Goal: Task Accomplishment & Management: Manage account settings

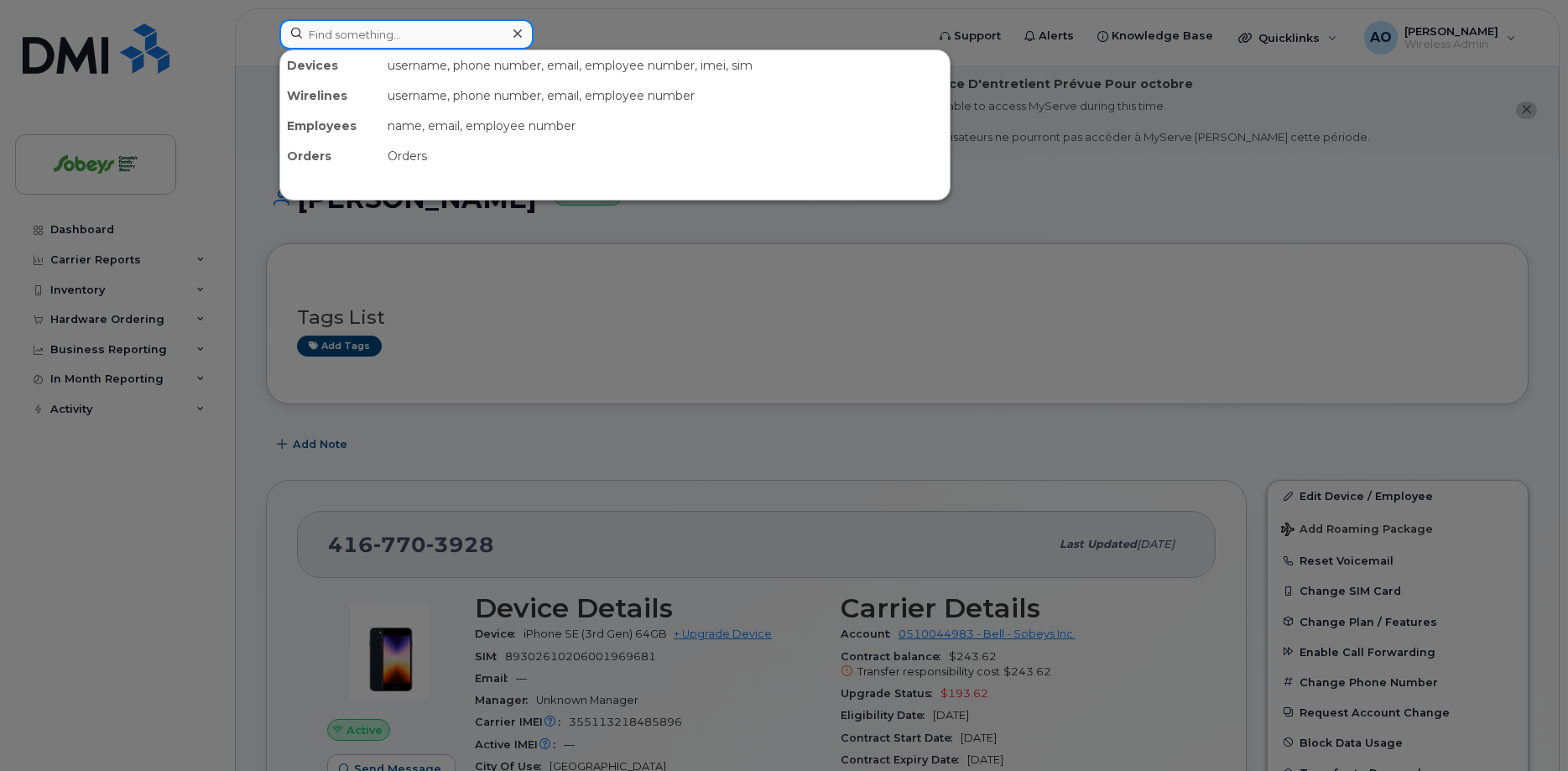
click at [405, 30] on input at bounding box center [407, 34] width 254 height 30
paste input "6475269163"
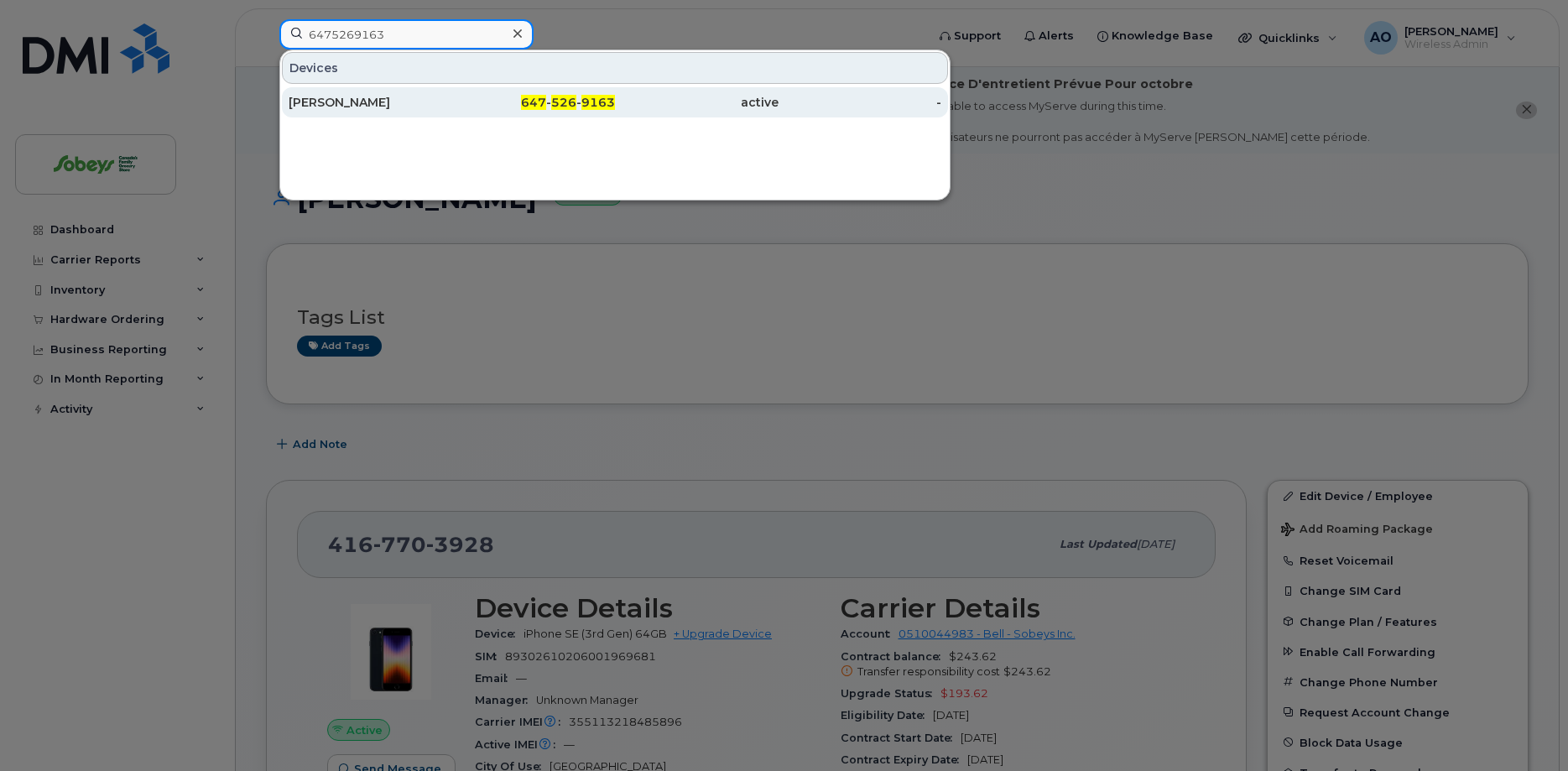
type input "6475269163"
click at [367, 96] on div "[PERSON_NAME]" at bounding box center [370, 102] width 164 height 17
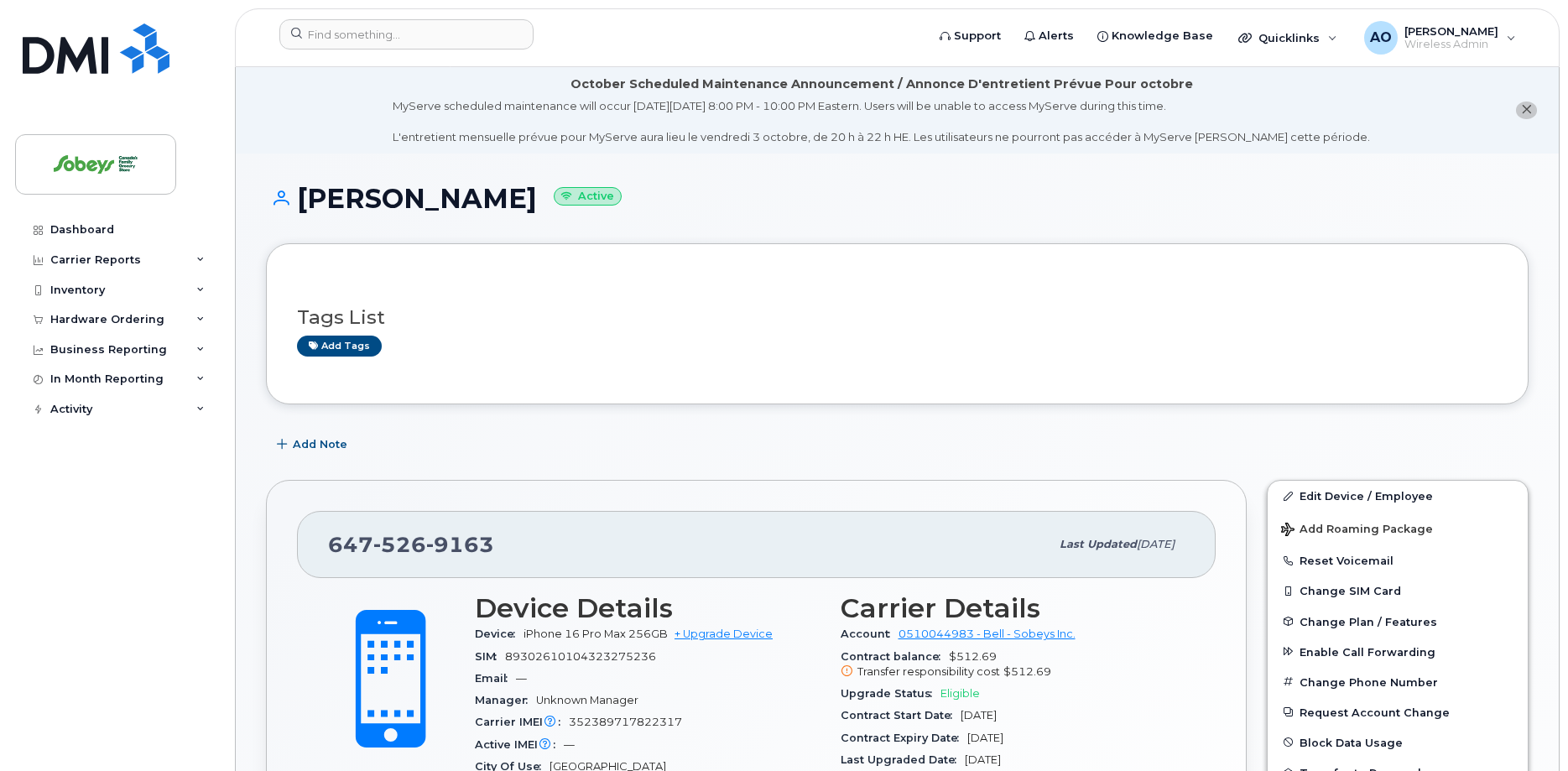
scroll to position [171, 0]
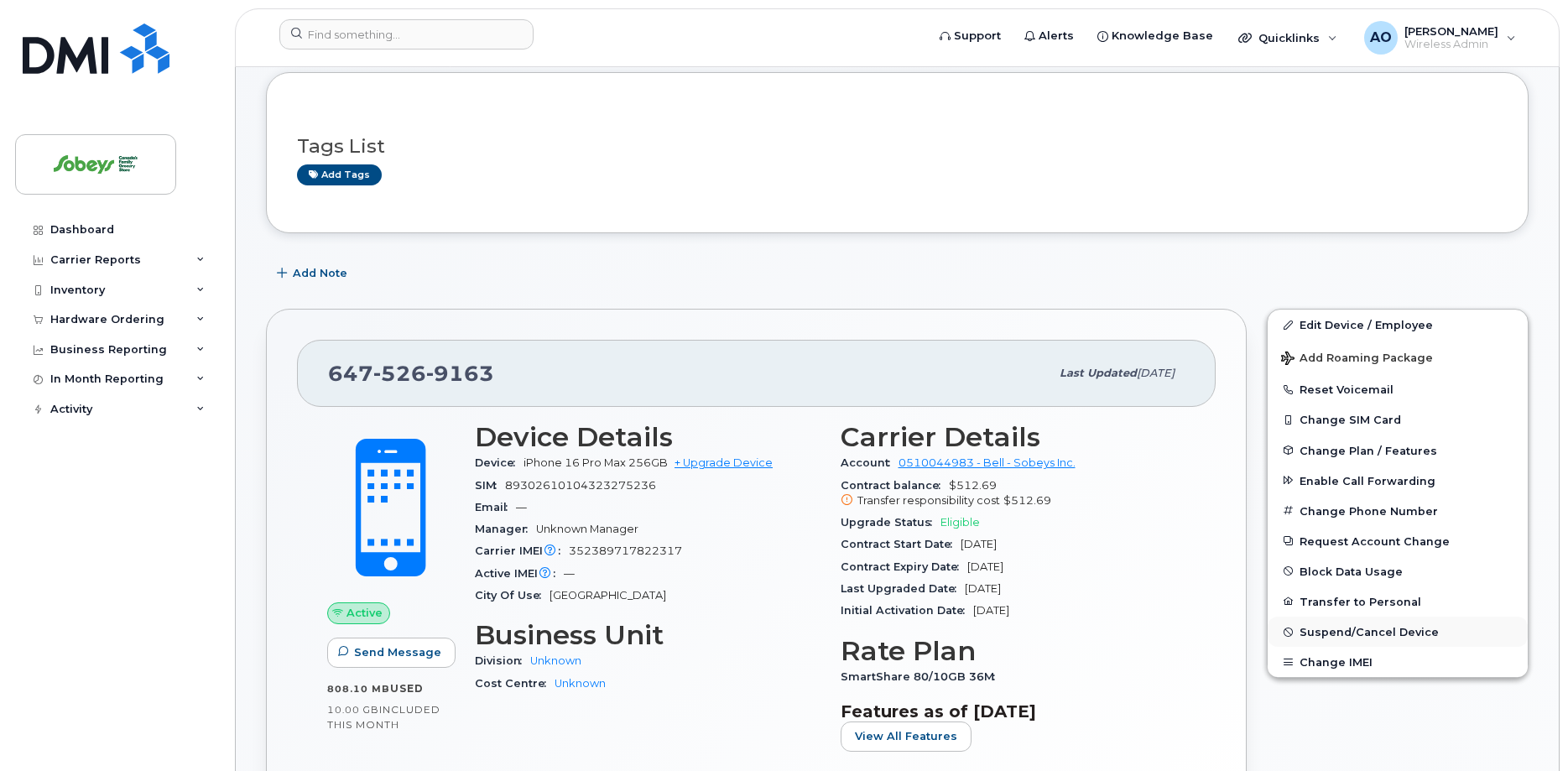
click at [1382, 633] on span "Suspend/Cancel Device" at bounding box center [1370, 632] width 139 height 13
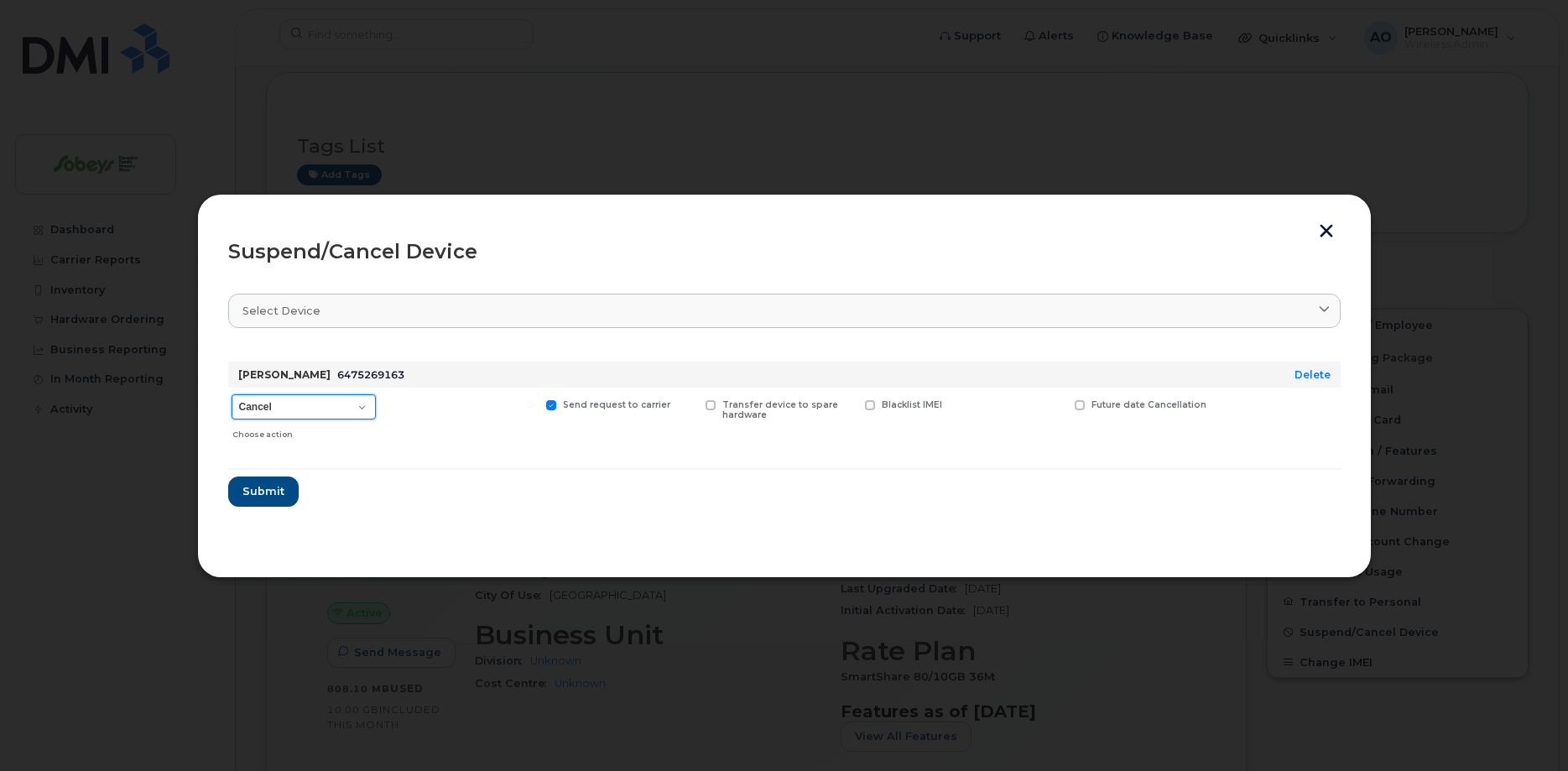
click at [231, 394] on select "Cancel Suspend - Extend Suspension Suspend - Reduced Rate Suspend - Full Rate S…" at bounding box center [303, 406] width 144 height 25
select select "[object Object]"
click option "Suspend - Reduced Rate" at bounding box center [0, 0] width 0 height 0
click at [263, 497] on span "Submit" at bounding box center [263, 491] width 42 height 16
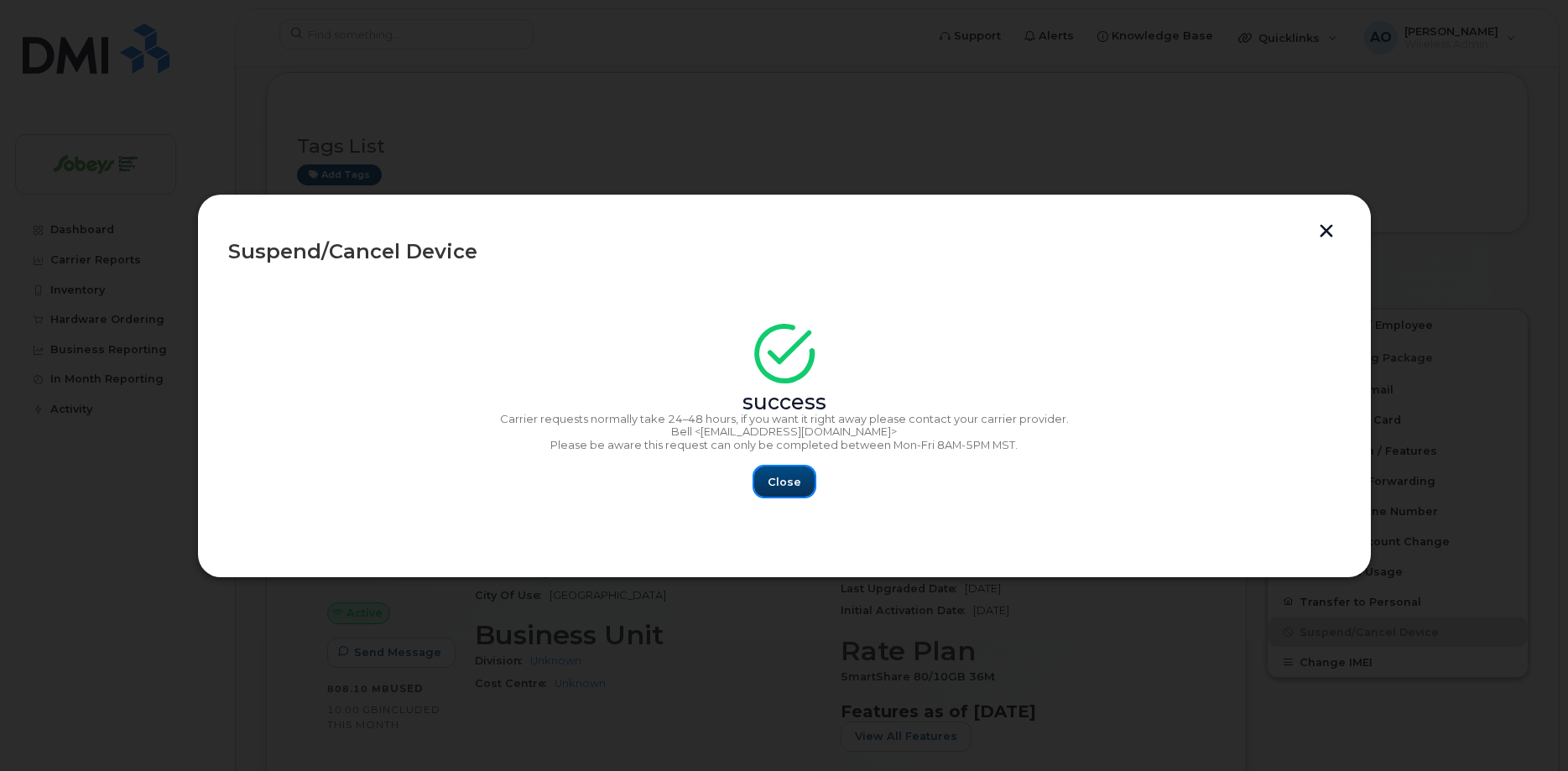
click at [793, 489] on span "Close" at bounding box center [785, 482] width 34 height 16
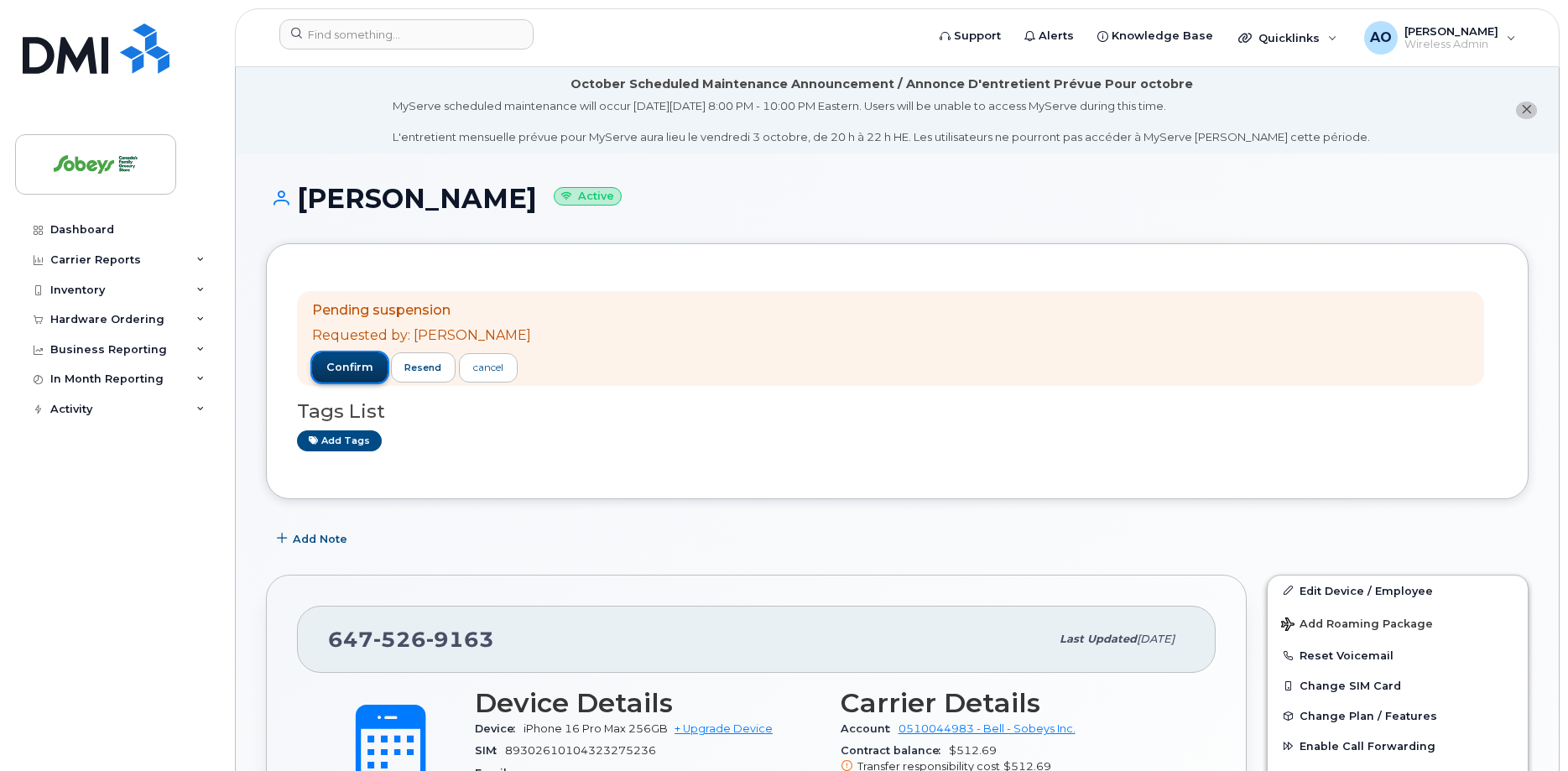
click at [350, 362] on span "confirm" at bounding box center [349, 367] width 47 height 15
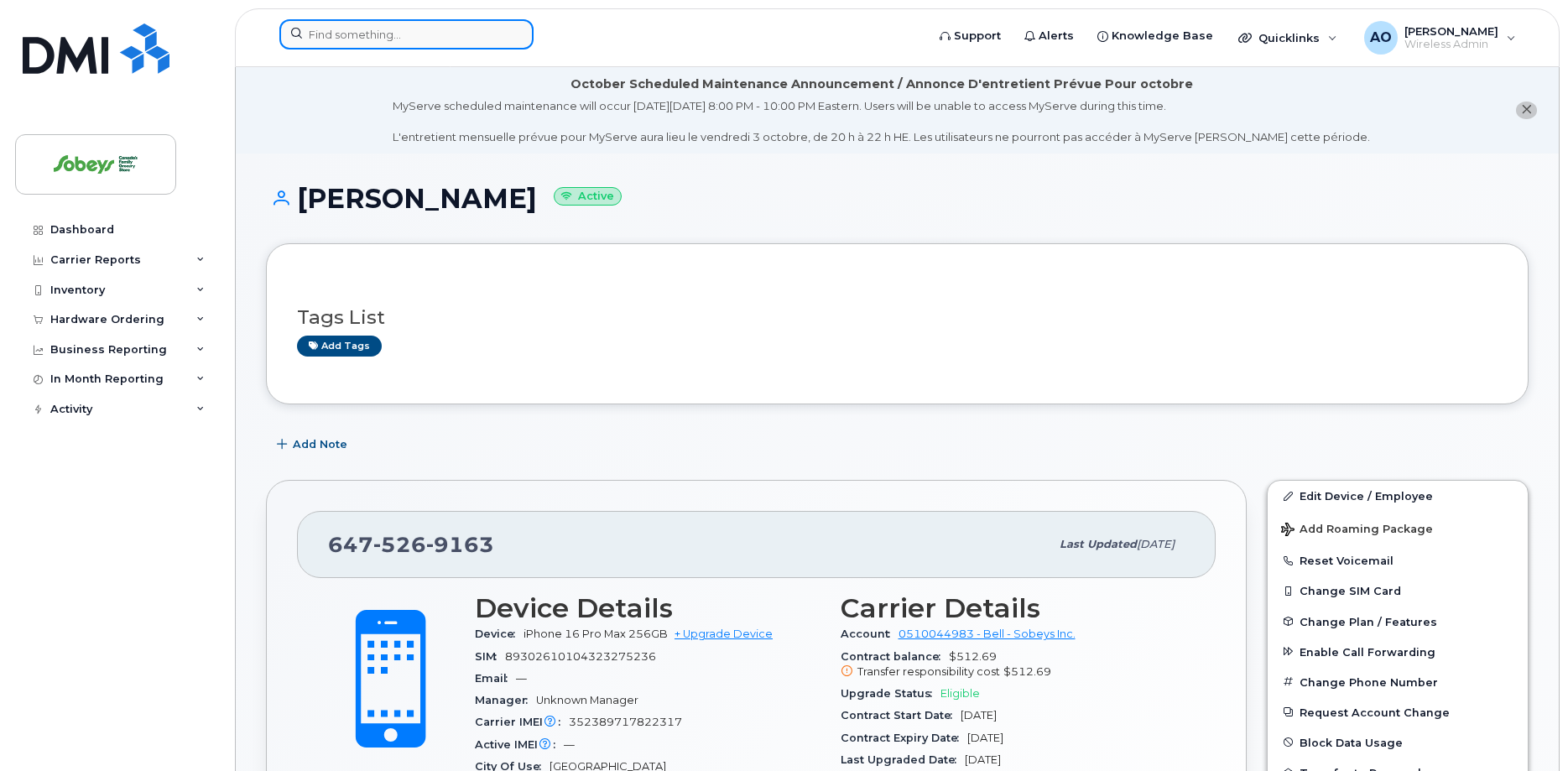
click at [377, 39] on input at bounding box center [407, 34] width 254 height 30
paste input "4167882871"
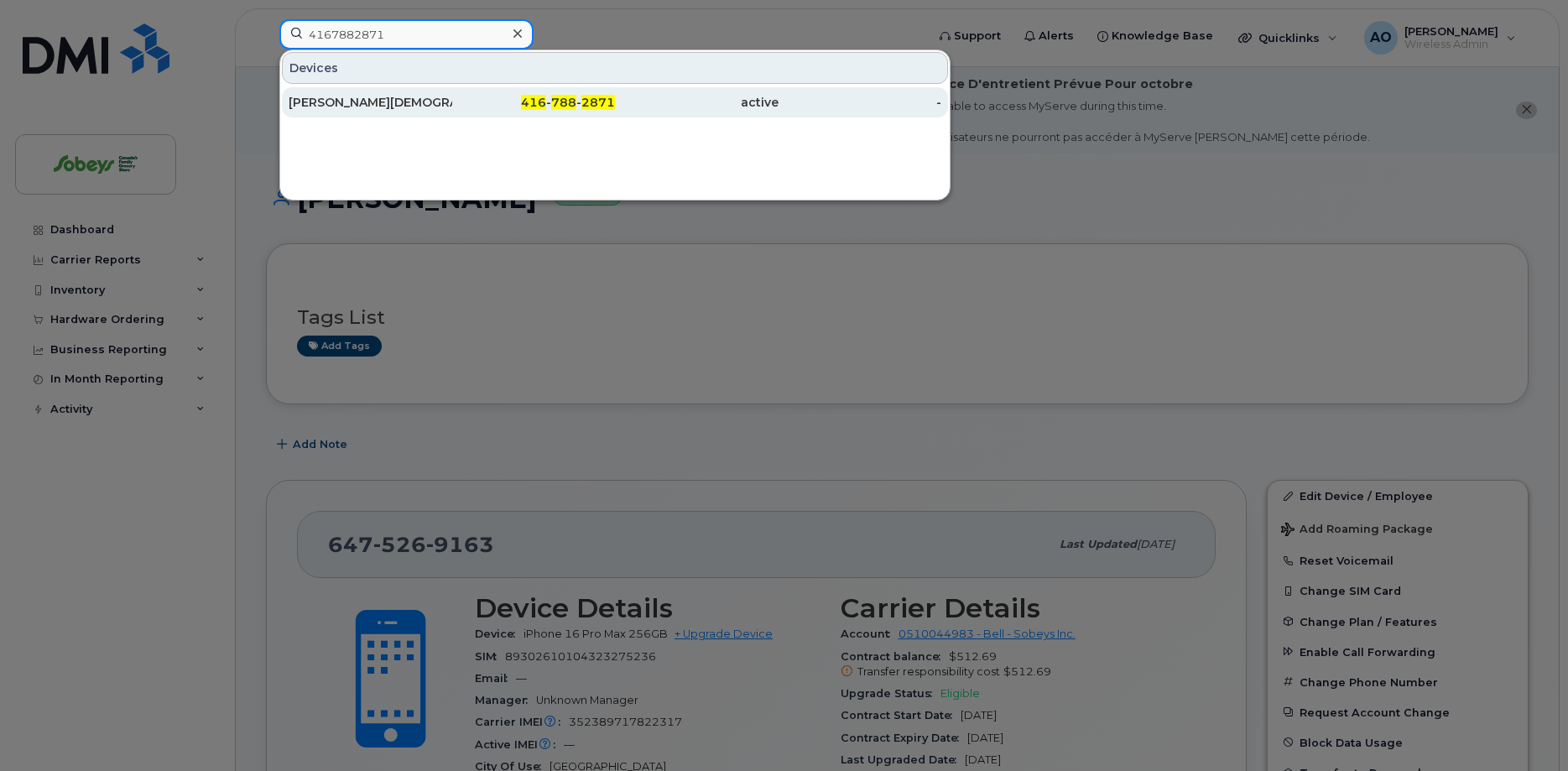
type input "4167882871"
click at [345, 95] on div "Asad Islam" at bounding box center [370, 102] width 164 height 17
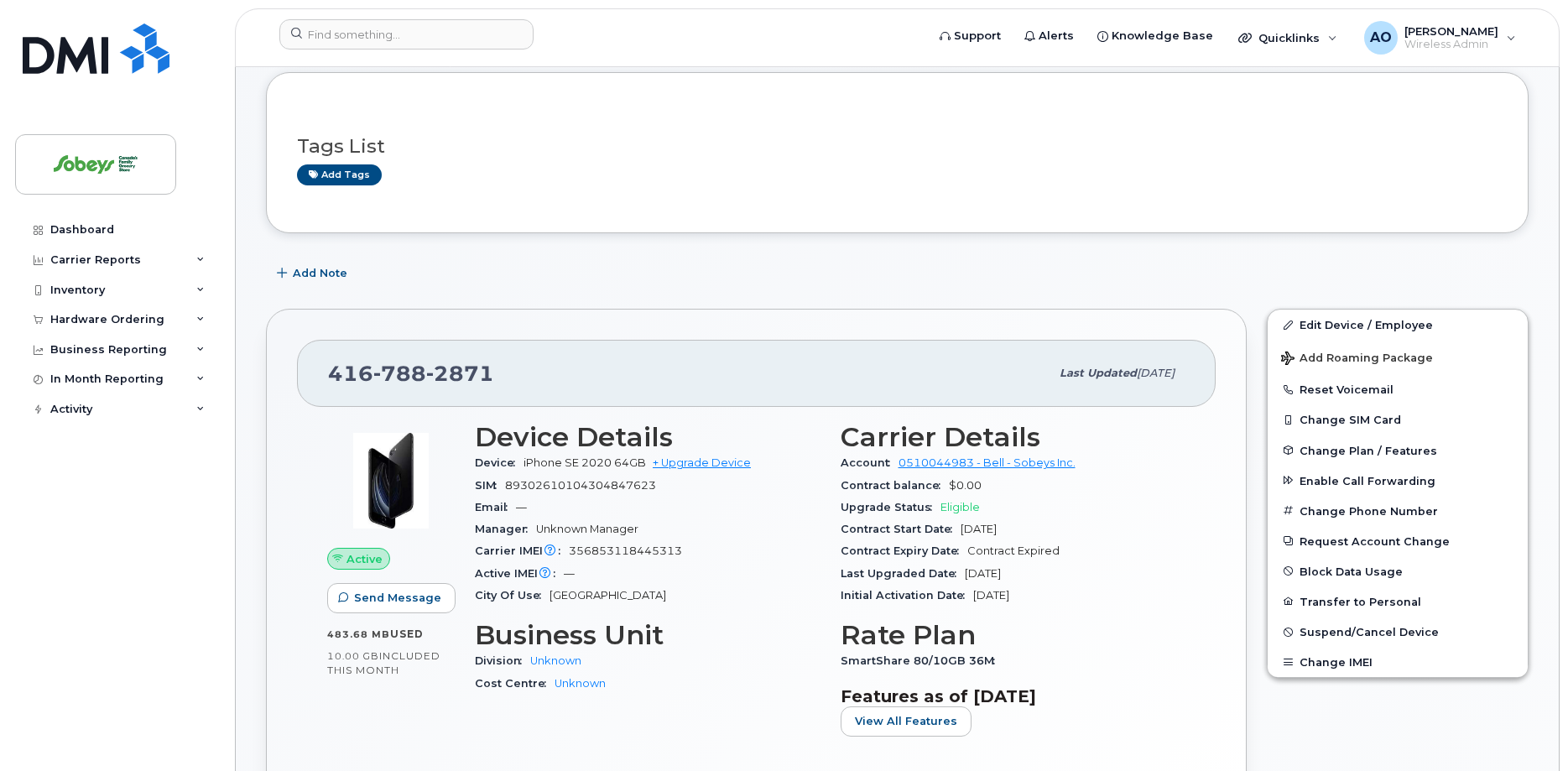
scroll to position [257, 0]
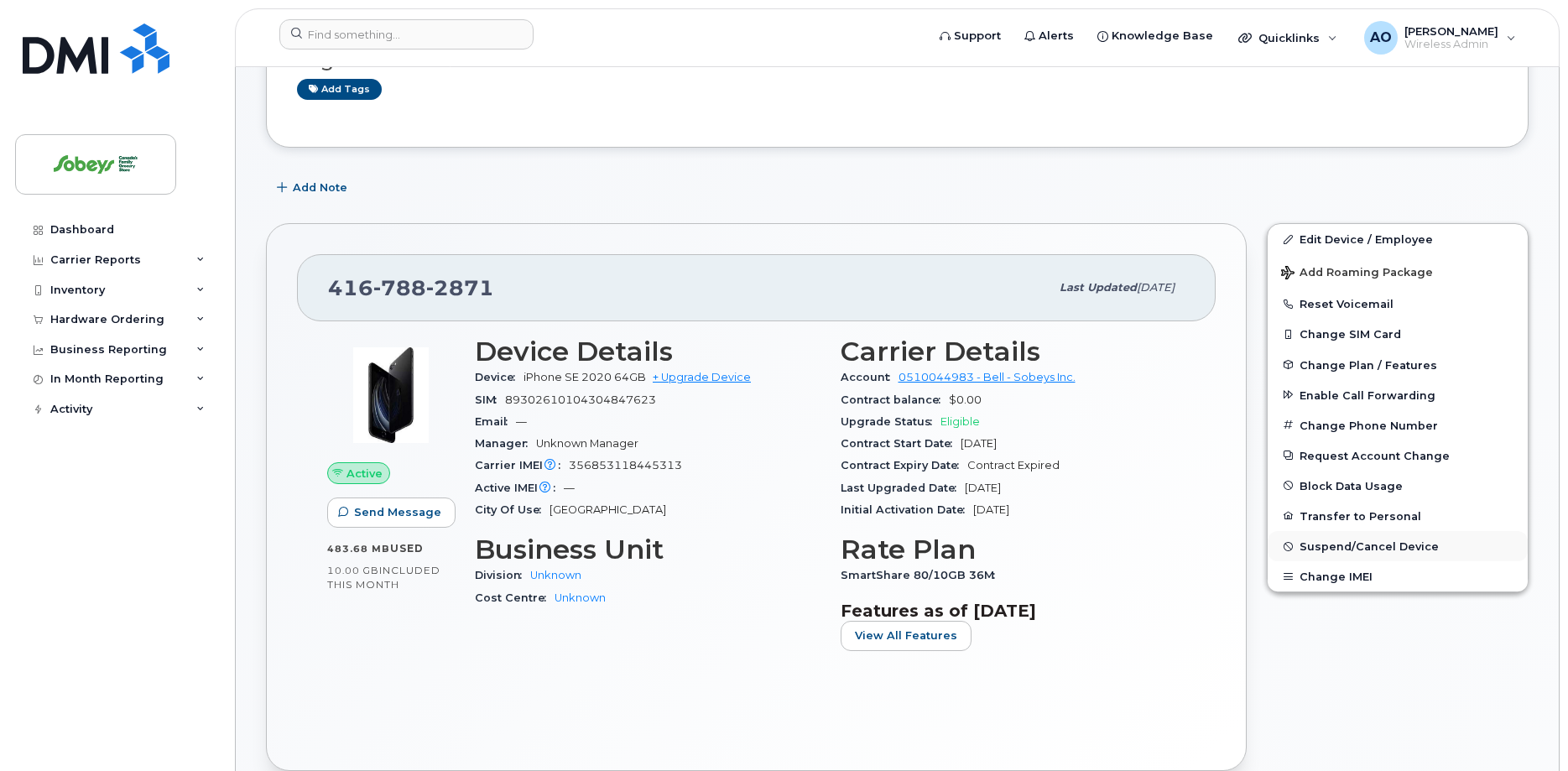
click at [1344, 550] on span "Suspend/Cancel Device" at bounding box center [1370, 547] width 139 height 13
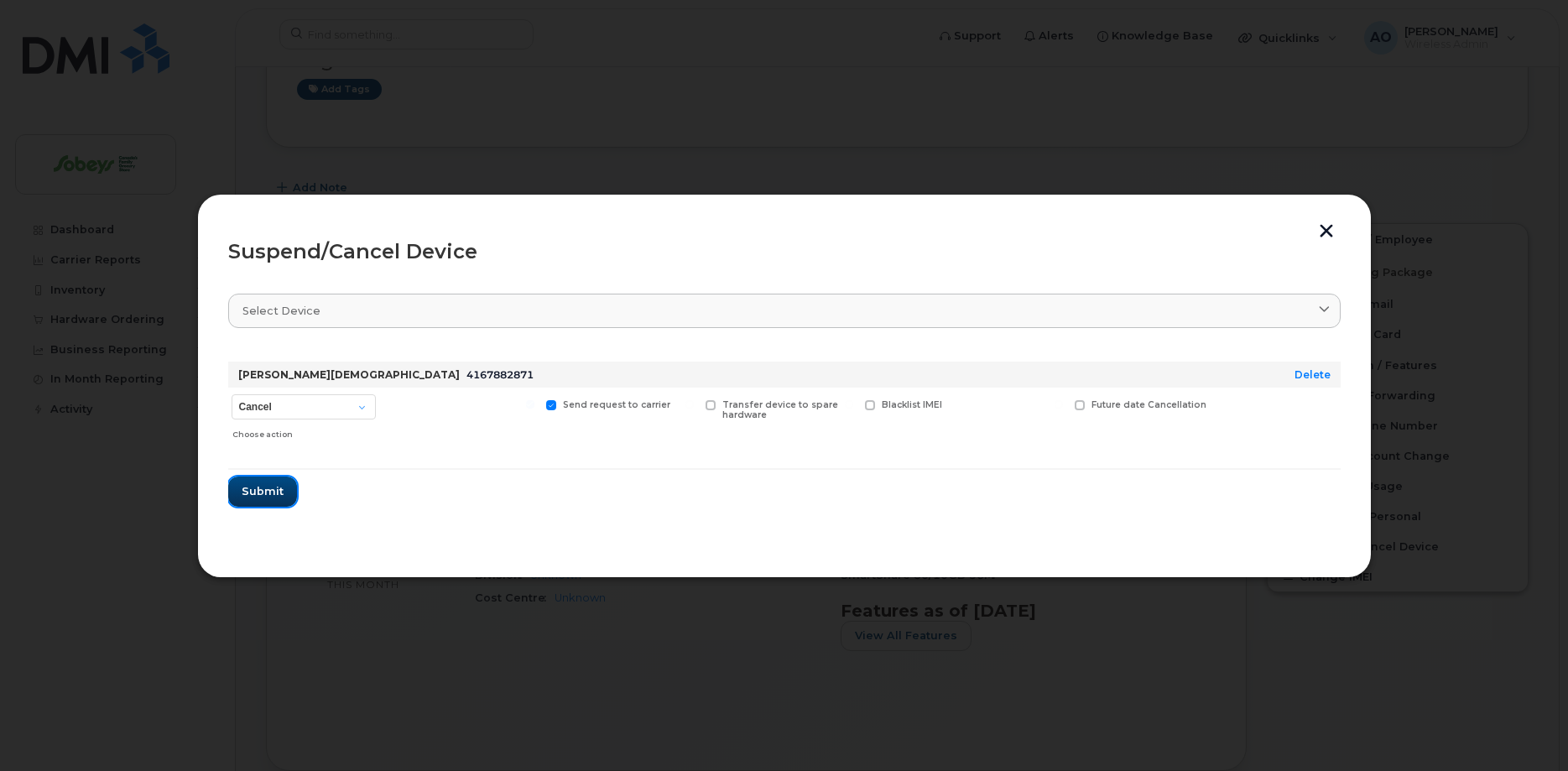
click at [264, 493] on span "Submit" at bounding box center [263, 491] width 42 height 16
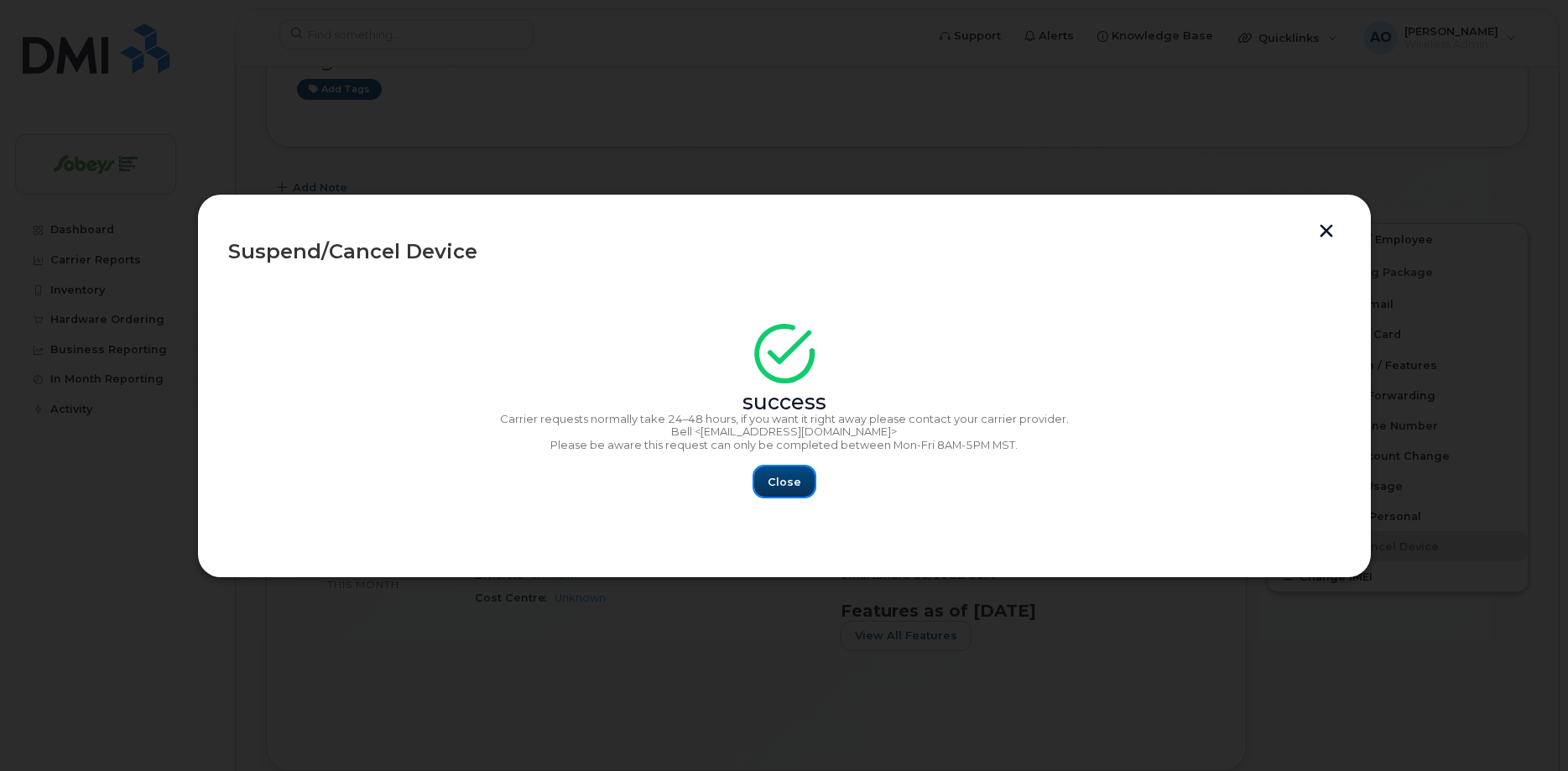
click at [767, 480] on button "Close" at bounding box center [784, 481] width 61 height 30
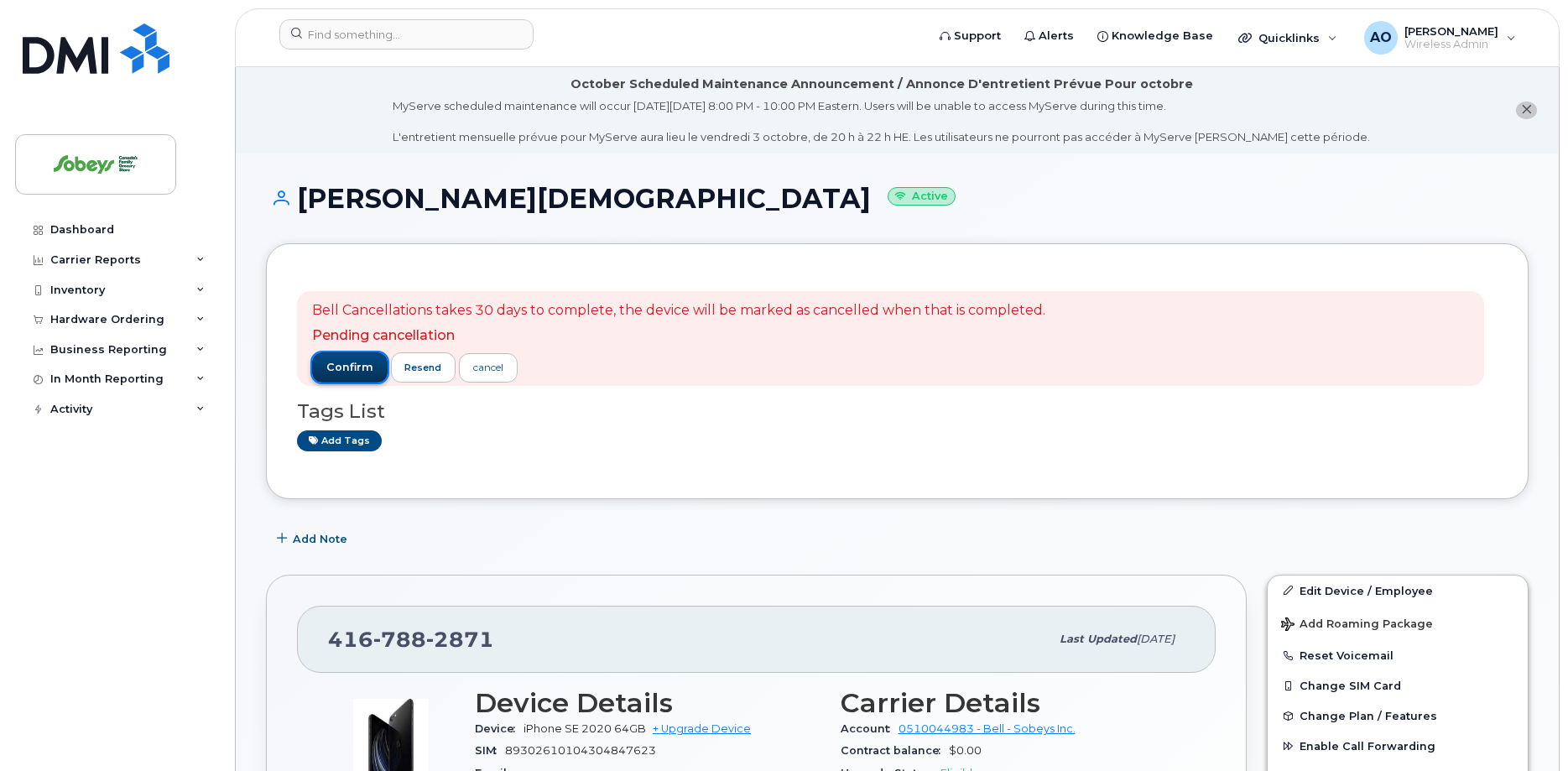
click at [355, 372] on span "confirm" at bounding box center [349, 367] width 47 height 15
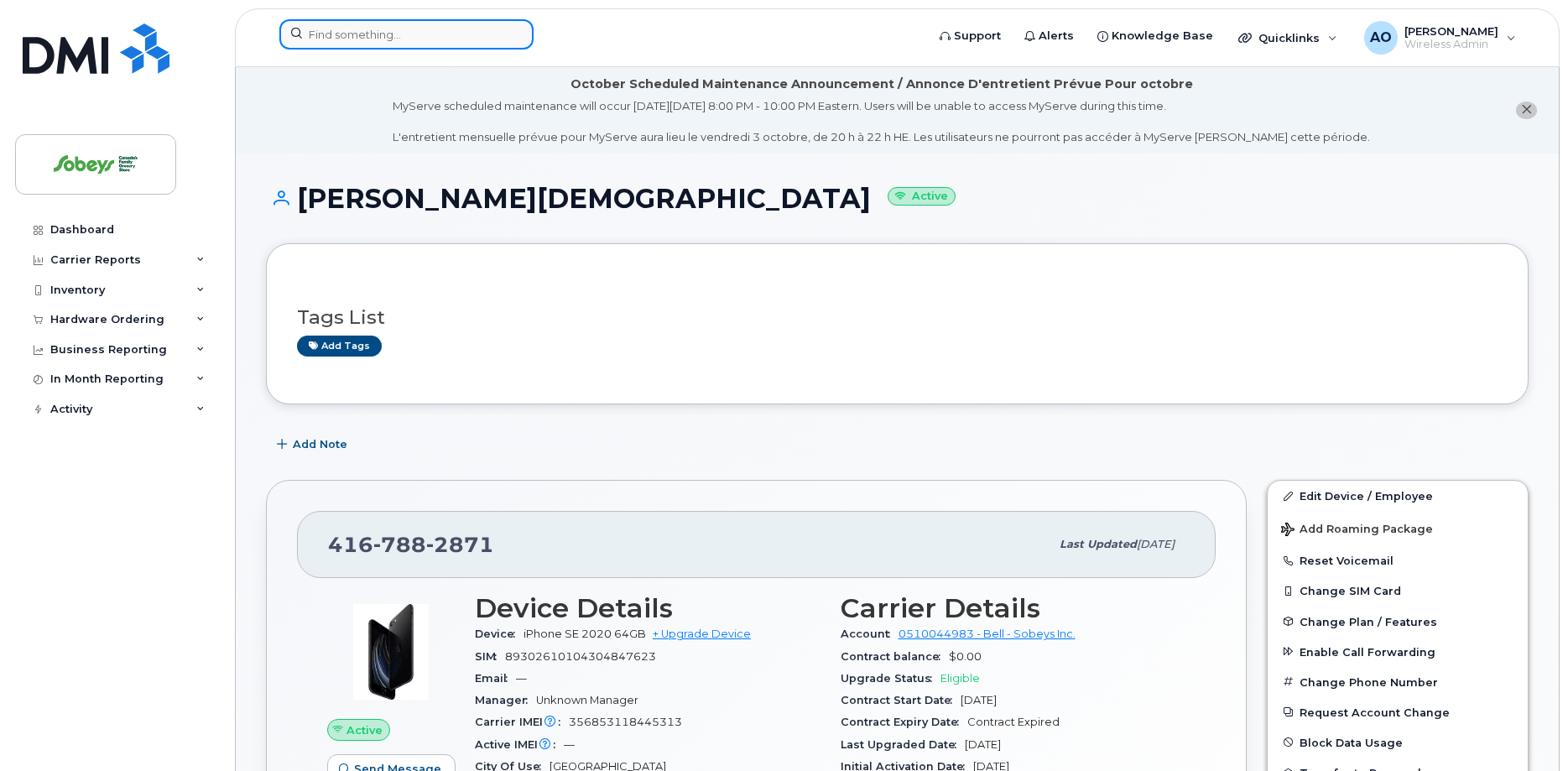
click at [349, 37] on input at bounding box center [407, 34] width 254 height 30
paste input "6473272991"
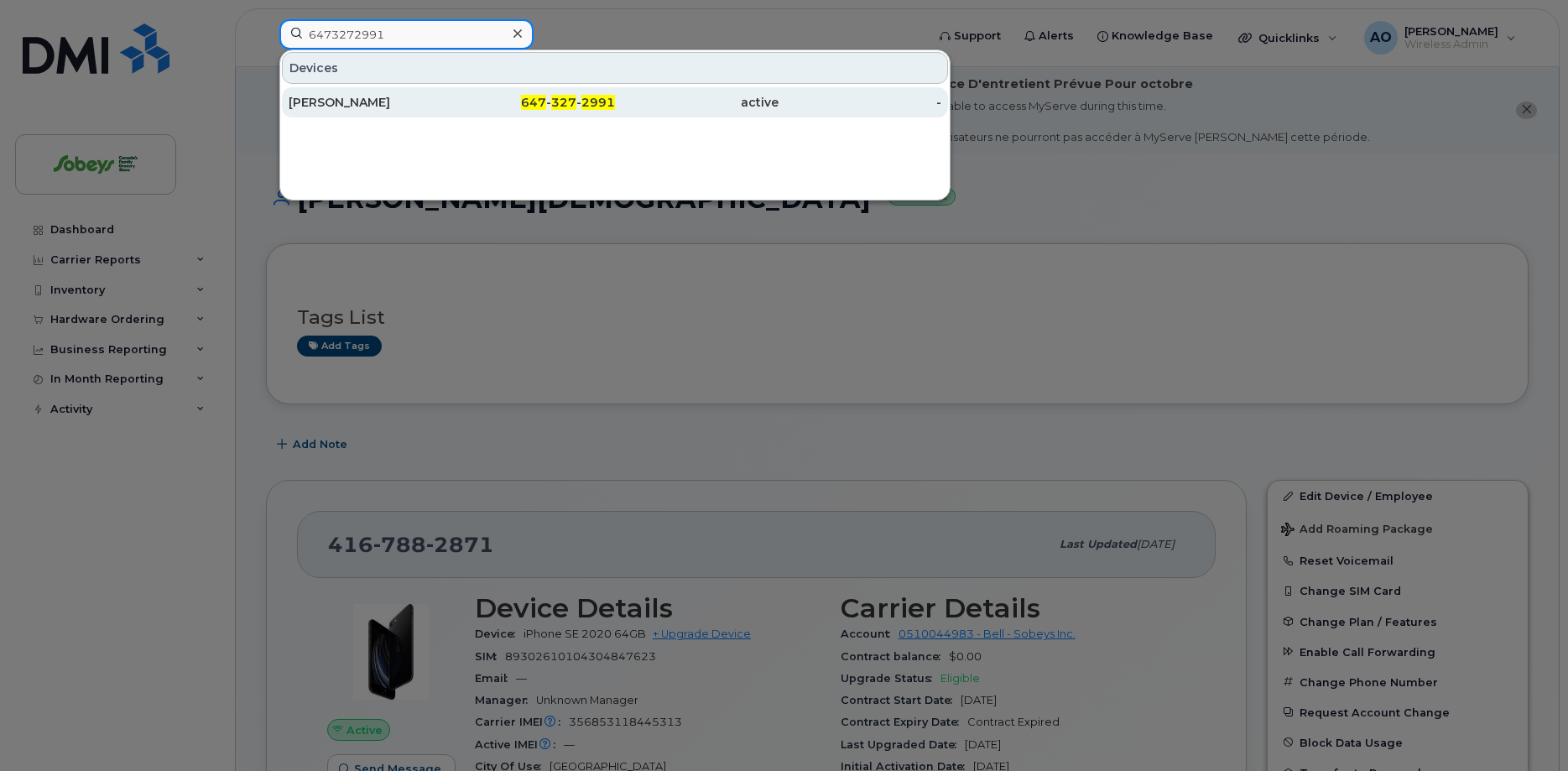
type input "6473272991"
click at [339, 96] on div "David Rowland" at bounding box center [370, 102] width 164 height 17
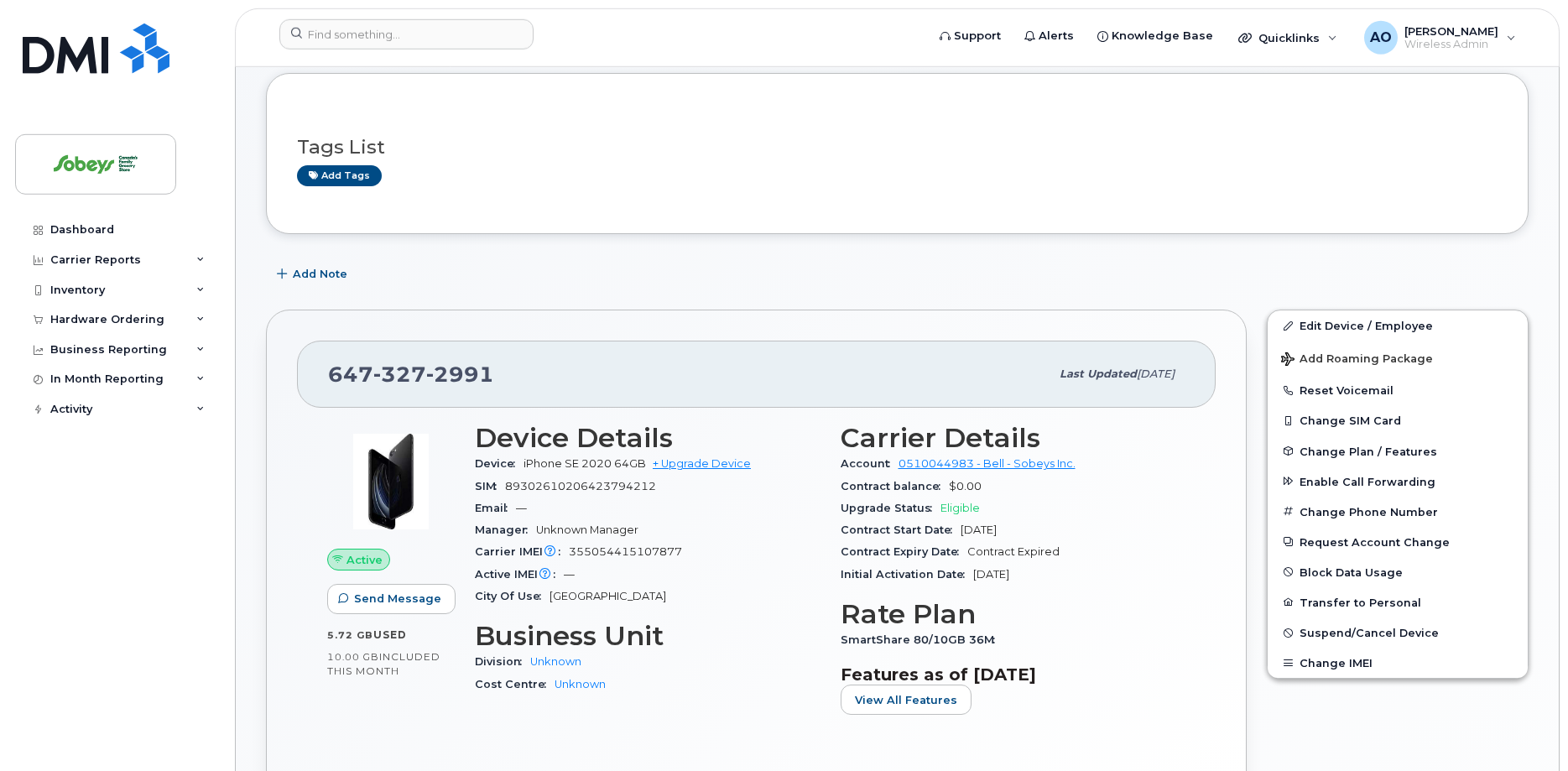
scroll to position [171, 0]
click at [1385, 634] on span "Suspend/Cancel Device" at bounding box center [1370, 632] width 139 height 13
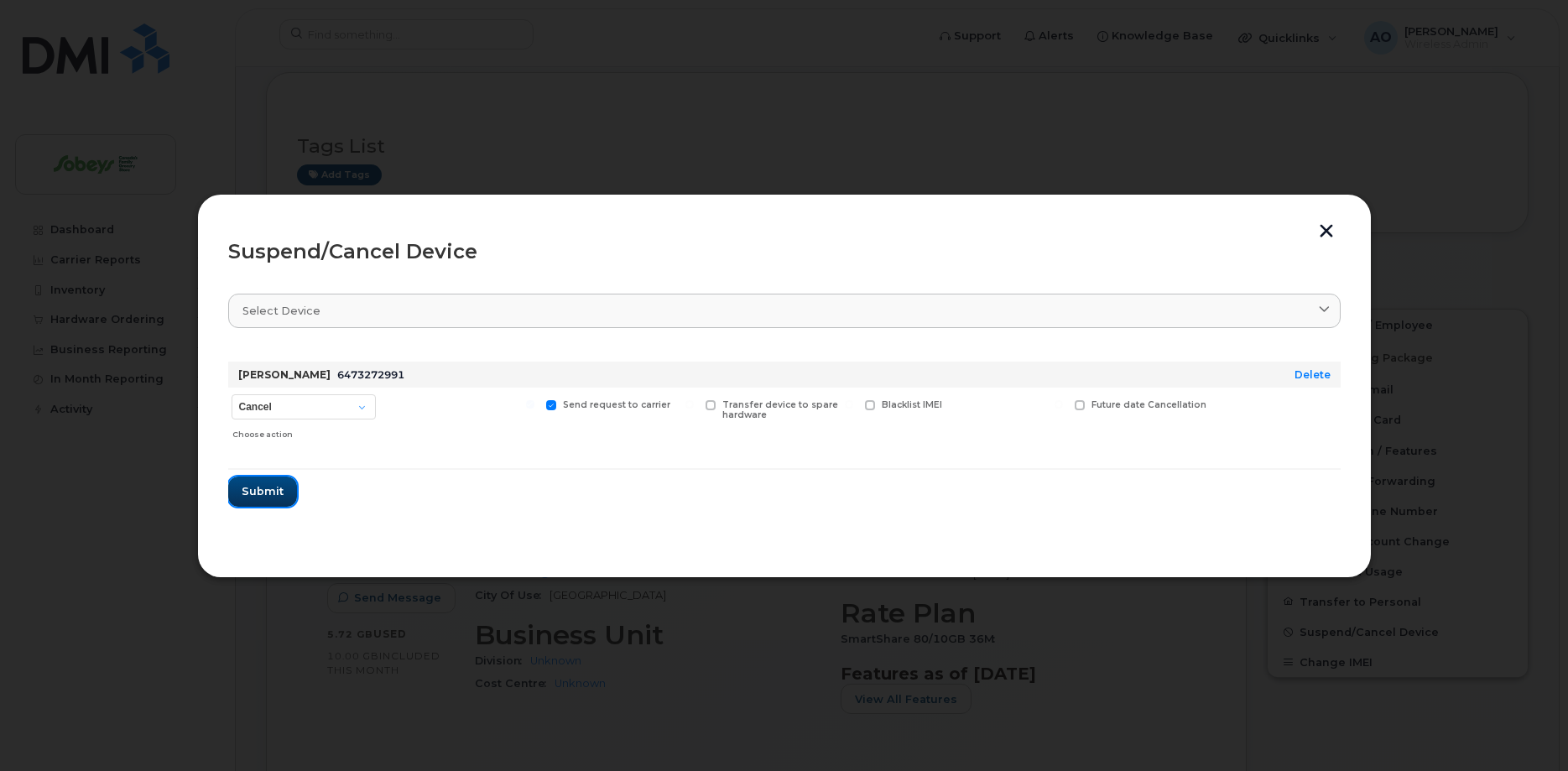
click at [278, 488] on span "Submit" at bounding box center [263, 491] width 42 height 16
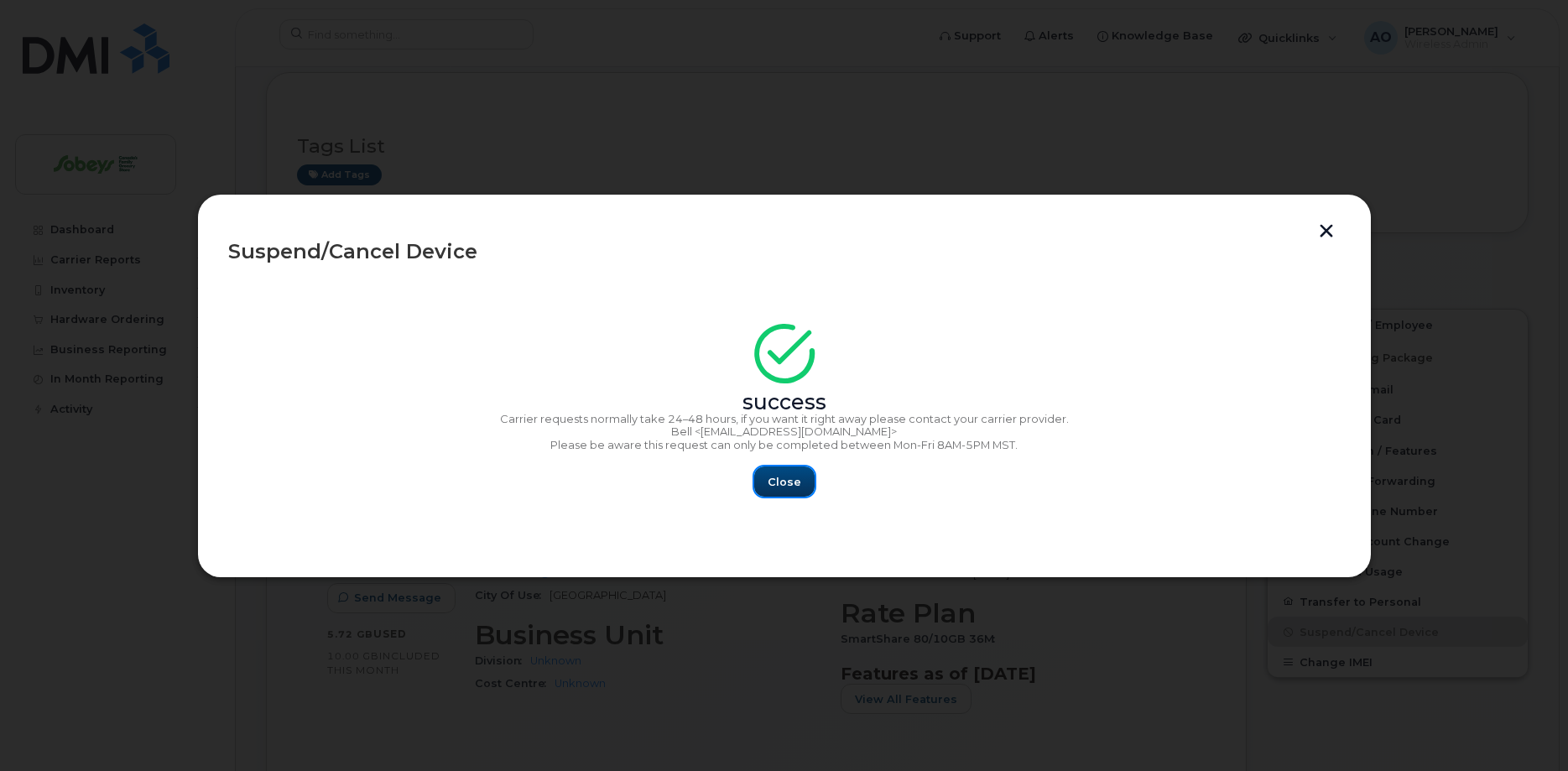
click at [779, 482] on span "Close" at bounding box center [785, 482] width 34 height 16
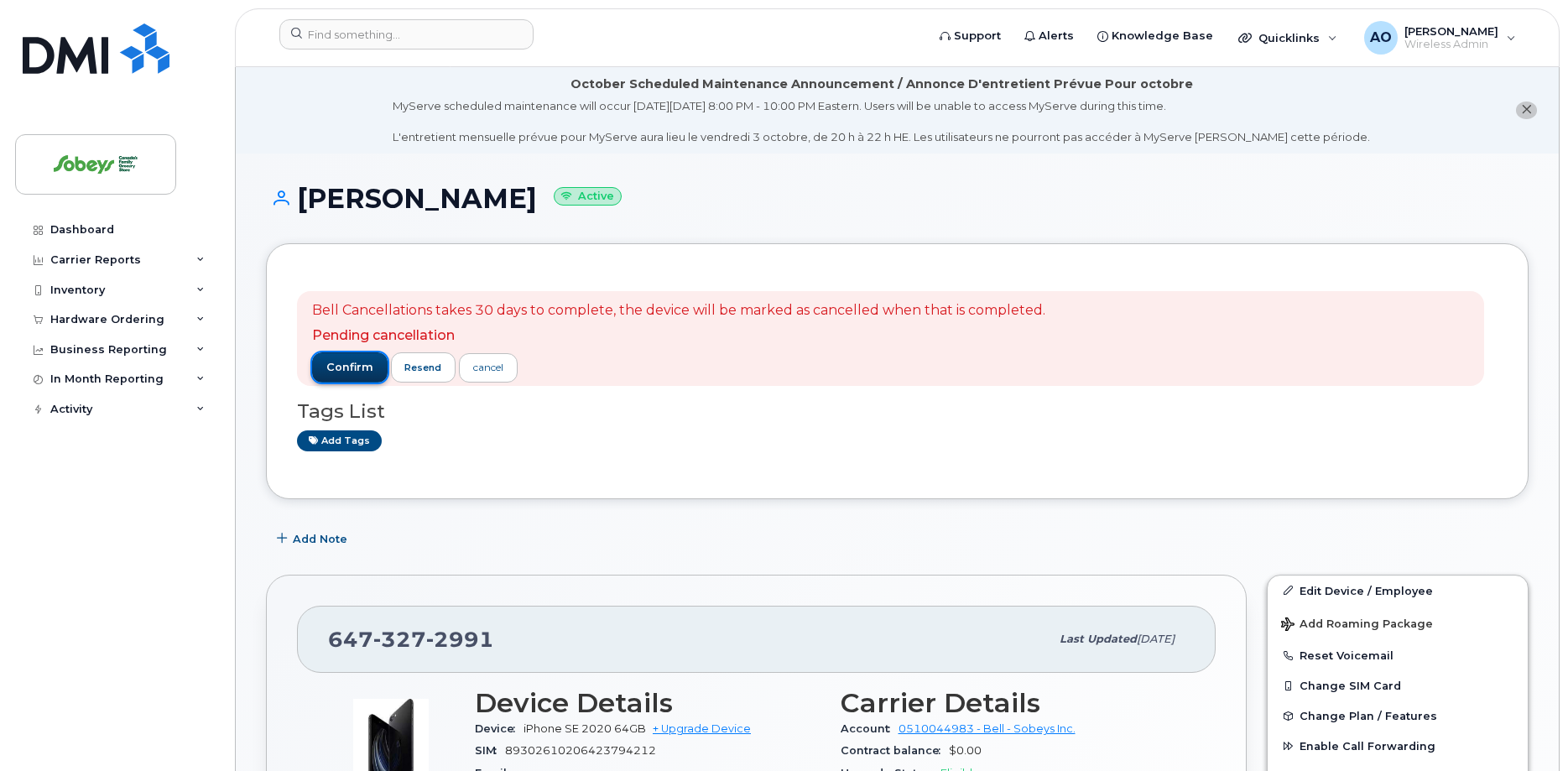
click at [355, 371] on span "confirm" at bounding box center [349, 367] width 47 height 15
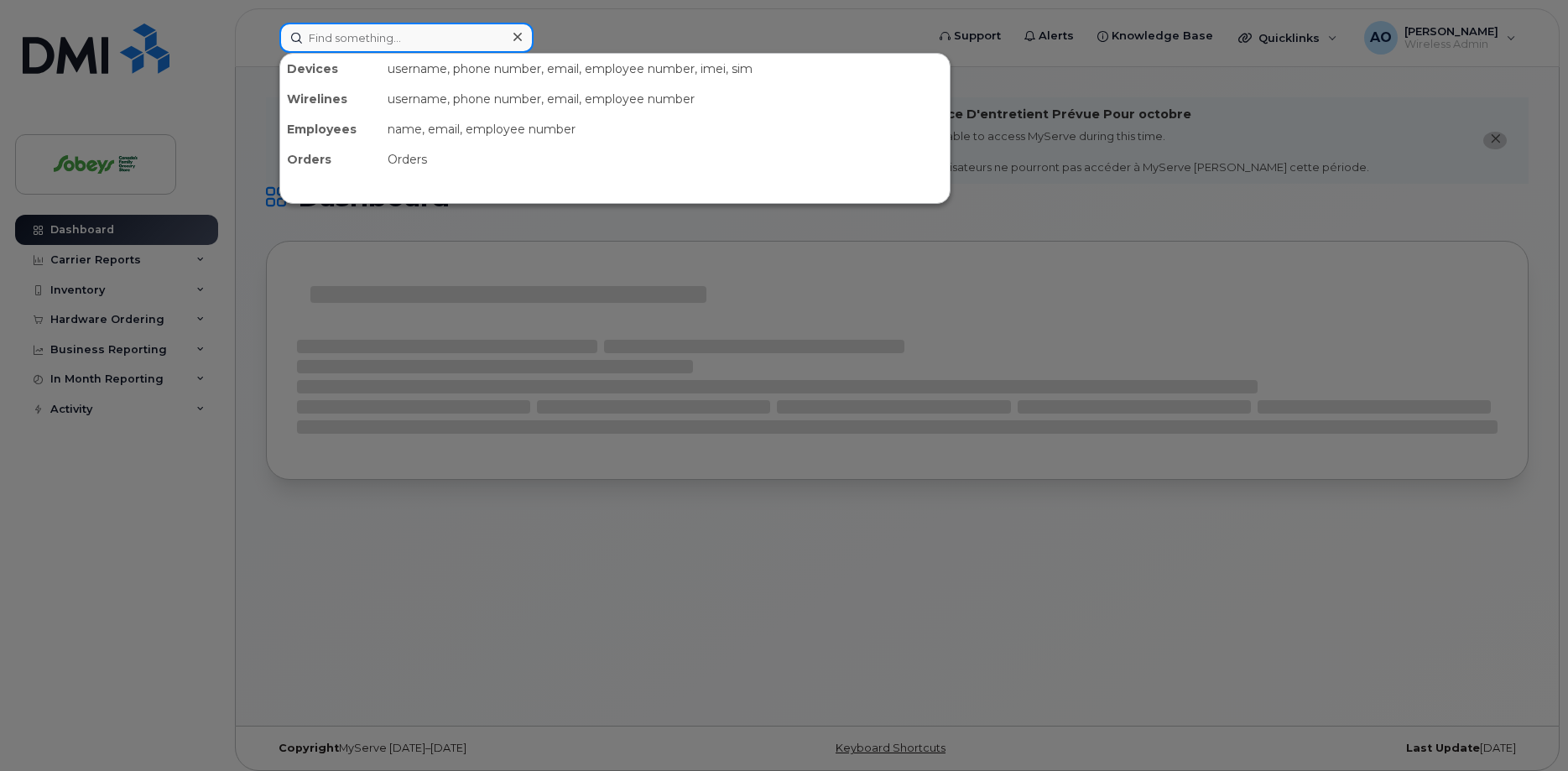
click at [360, 46] on input at bounding box center [407, 38] width 254 height 30
paste input "Curvelo"
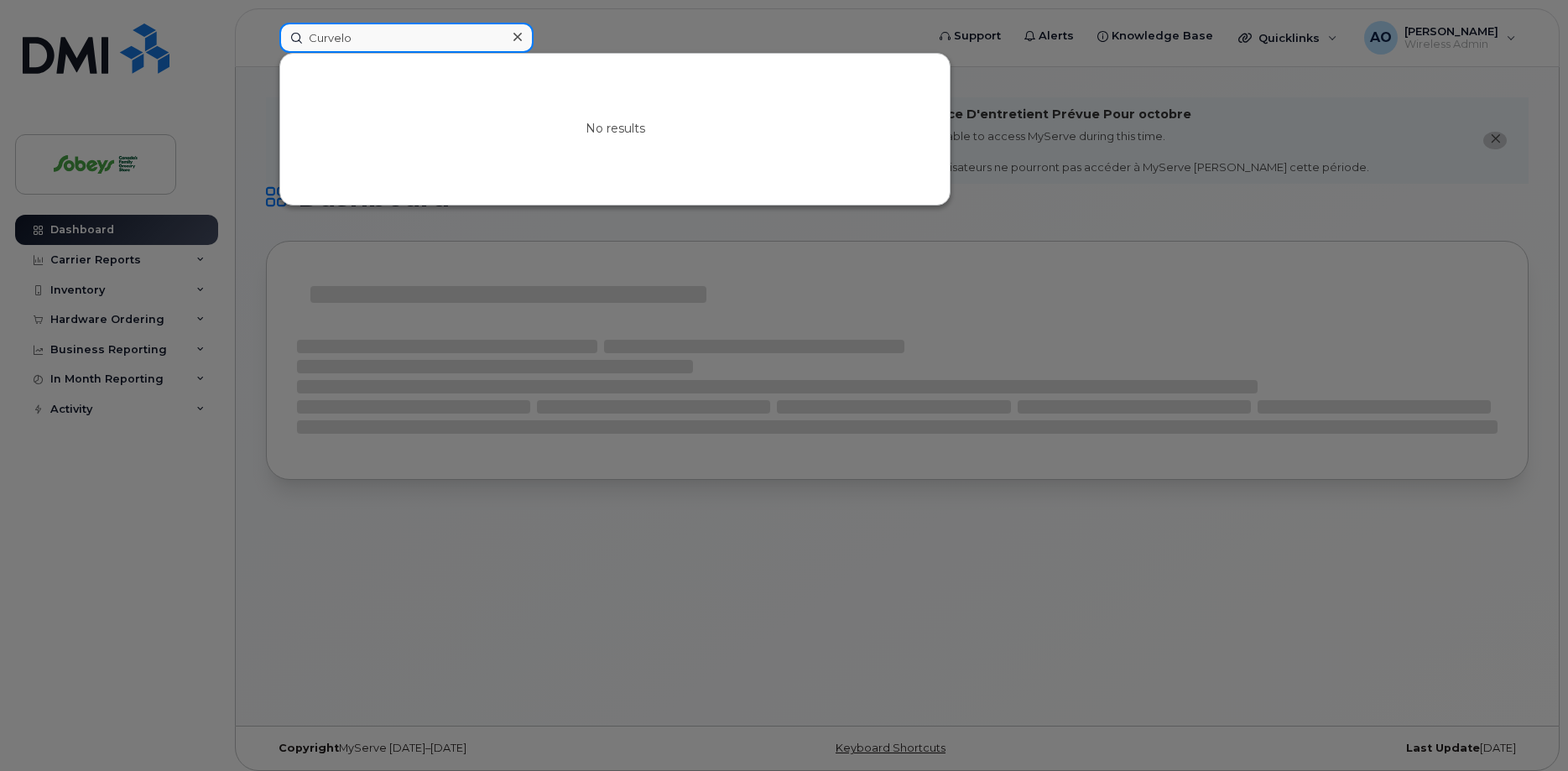
click at [318, 41] on input "Curvelo" at bounding box center [407, 38] width 254 height 30
paste input "Jose"
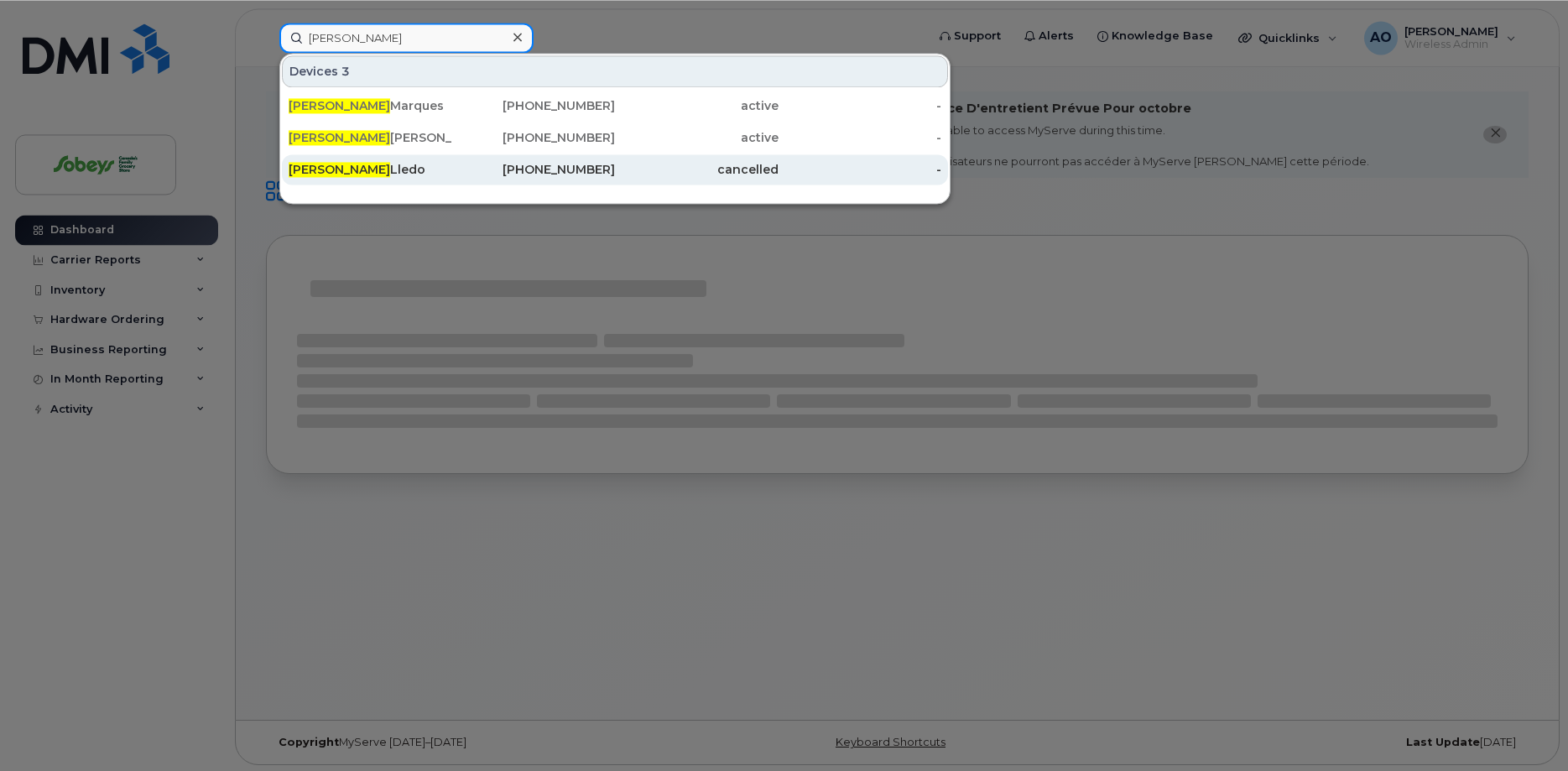
scroll to position [8, 0]
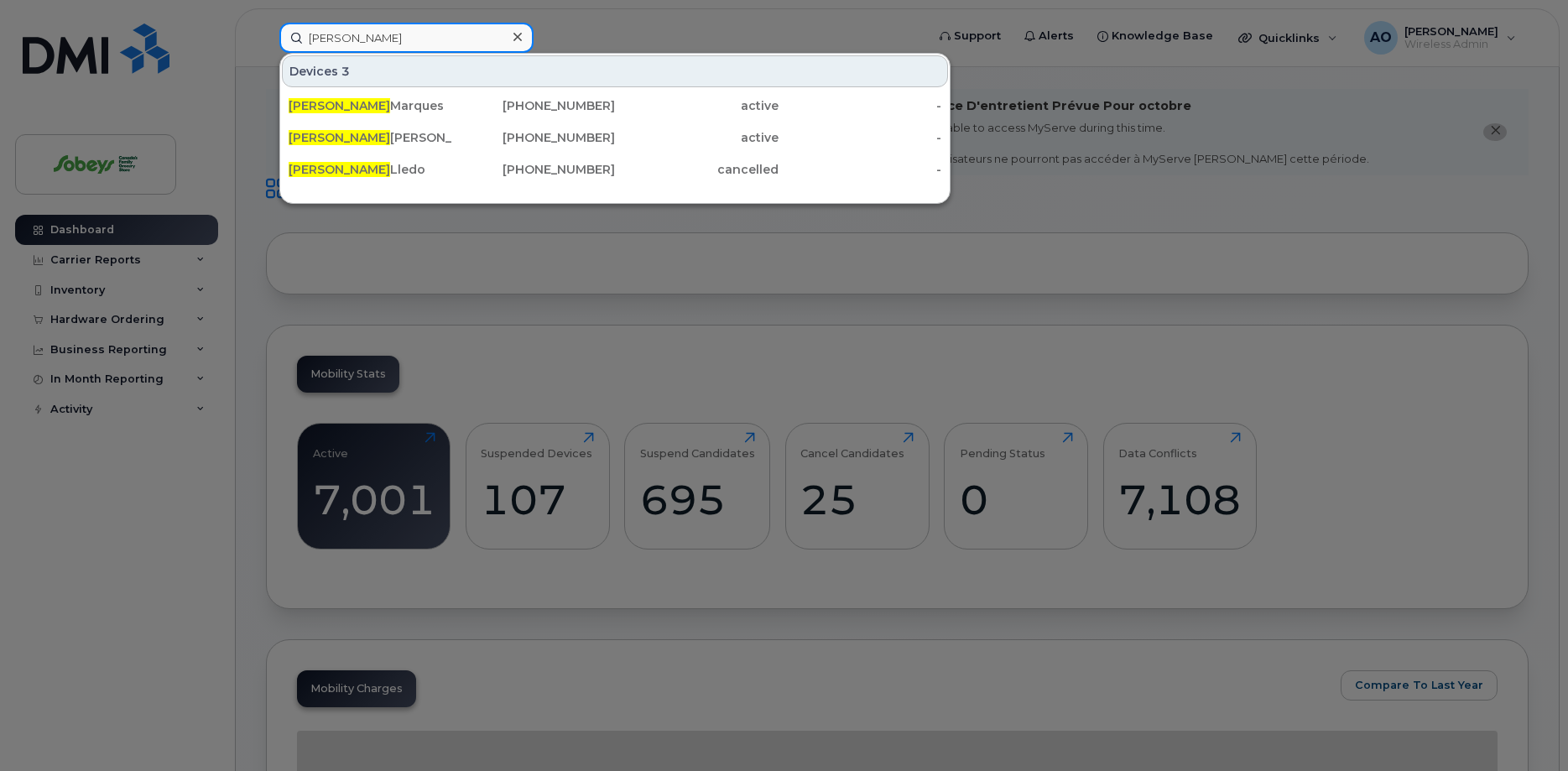
click at [345, 41] on input "Jose" at bounding box center [407, 38] width 254 height 30
drag, startPoint x: 352, startPoint y: 36, endPoint x: 271, endPoint y: 33, distance: 81.1
click at [280, 33] on input "Jose" at bounding box center [407, 38] width 254 height 30
paste input "Robert Bartucci"
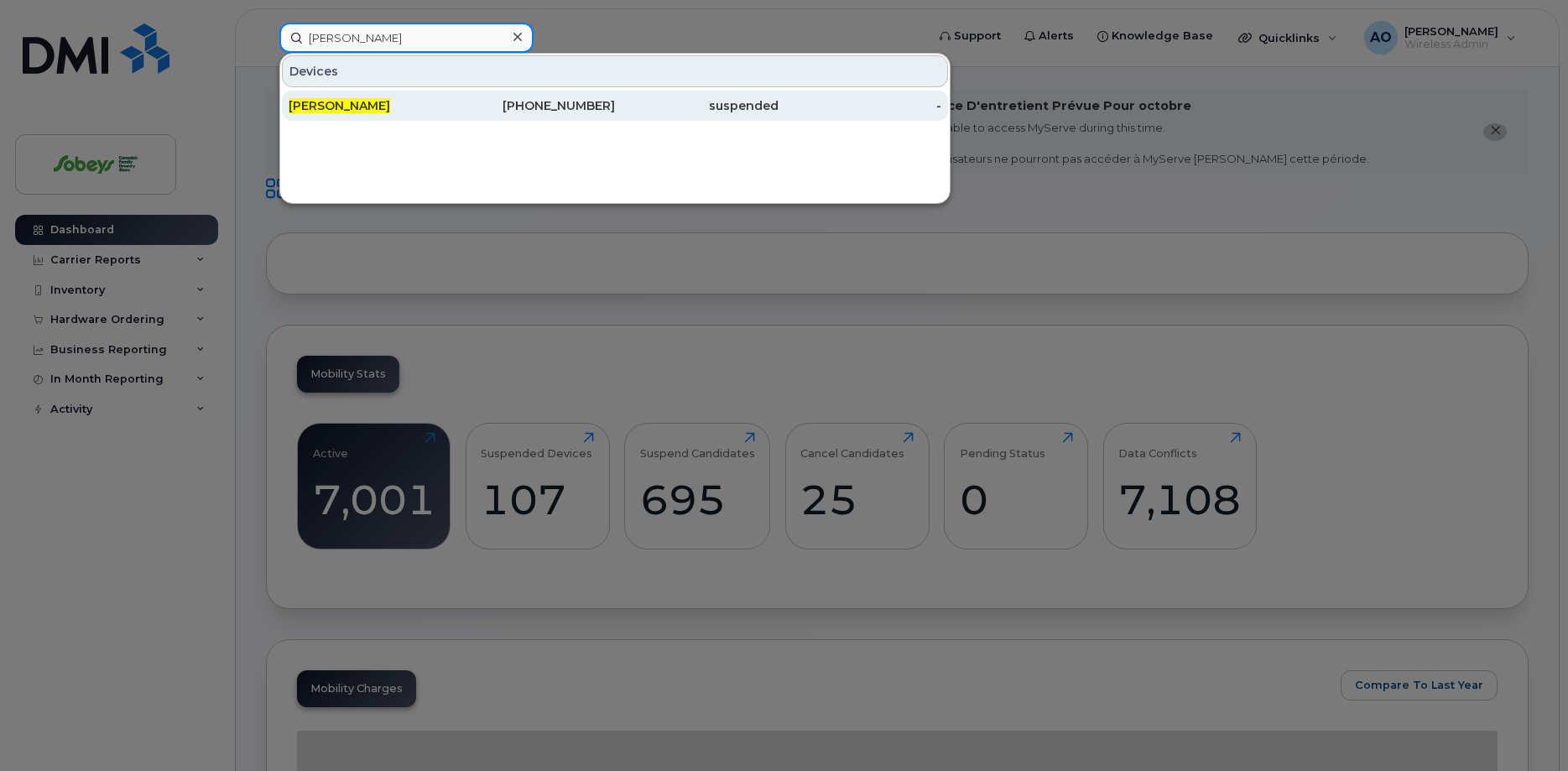
type input "Robert Bartucci"
click at [342, 112] on span "Robert Bartucci" at bounding box center [339, 105] width 101 height 15
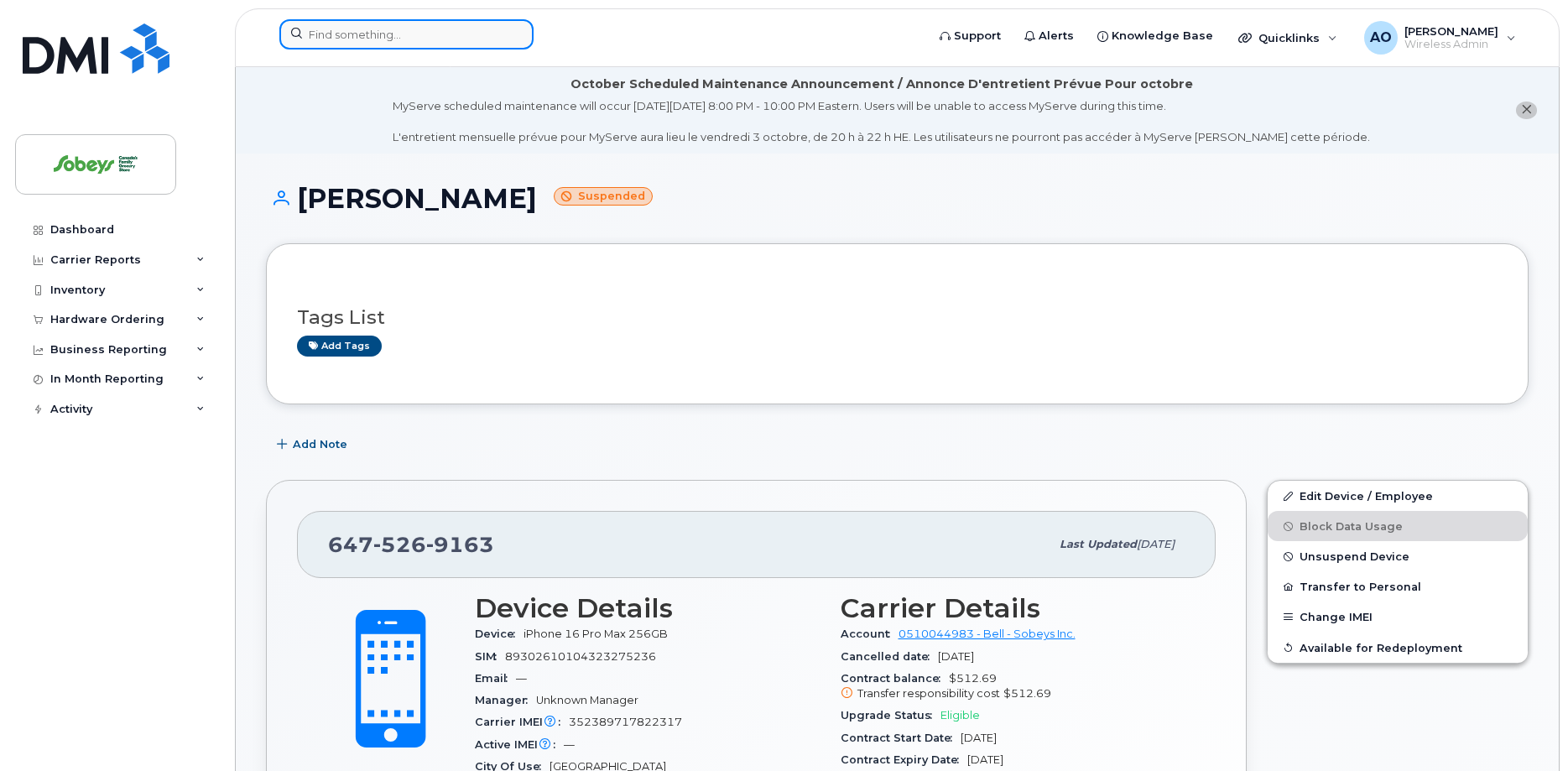
click at [397, 47] on input at bounding box center [407, 34] width 254 height 30
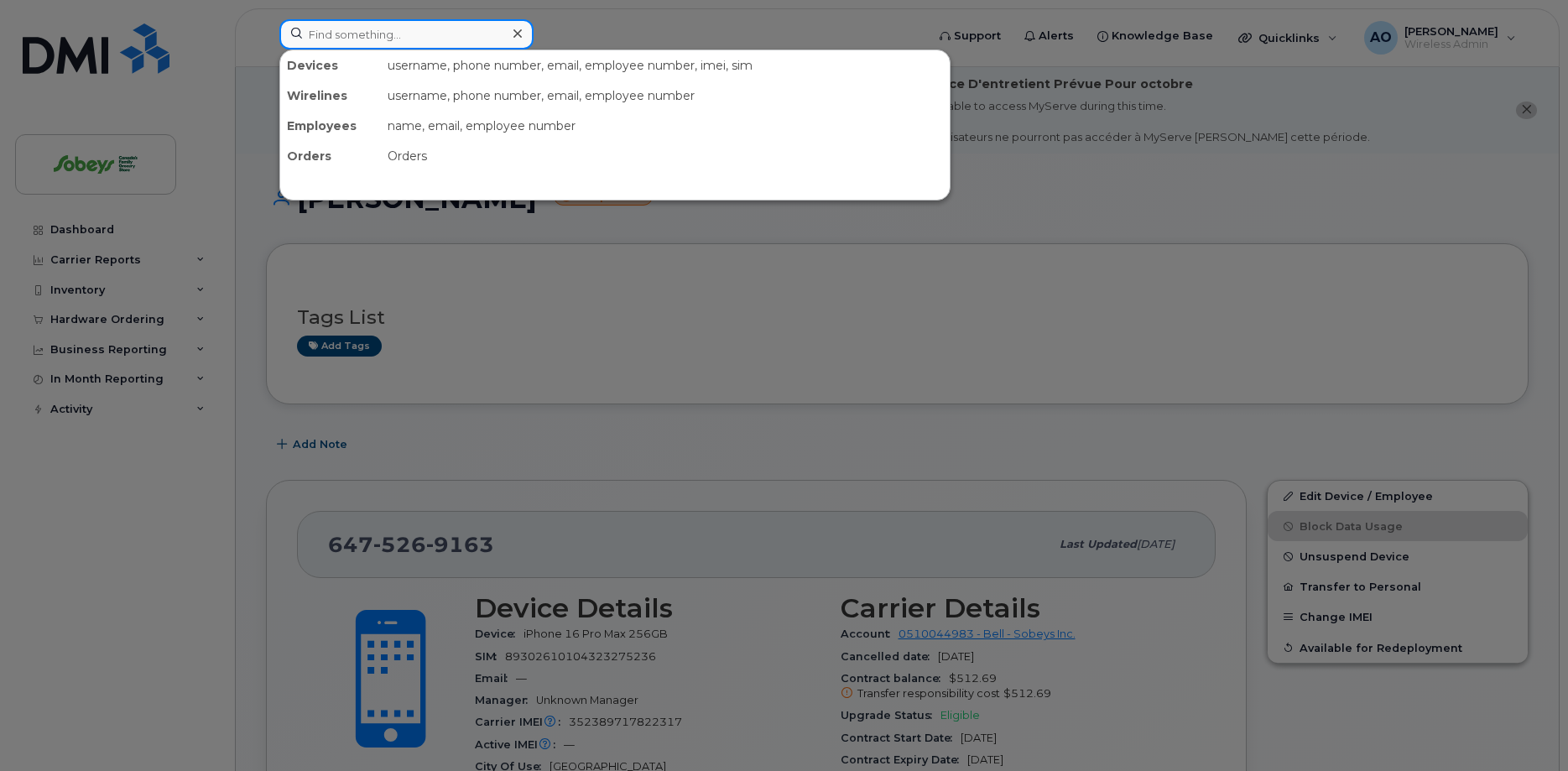
paste input "Asad Islam"
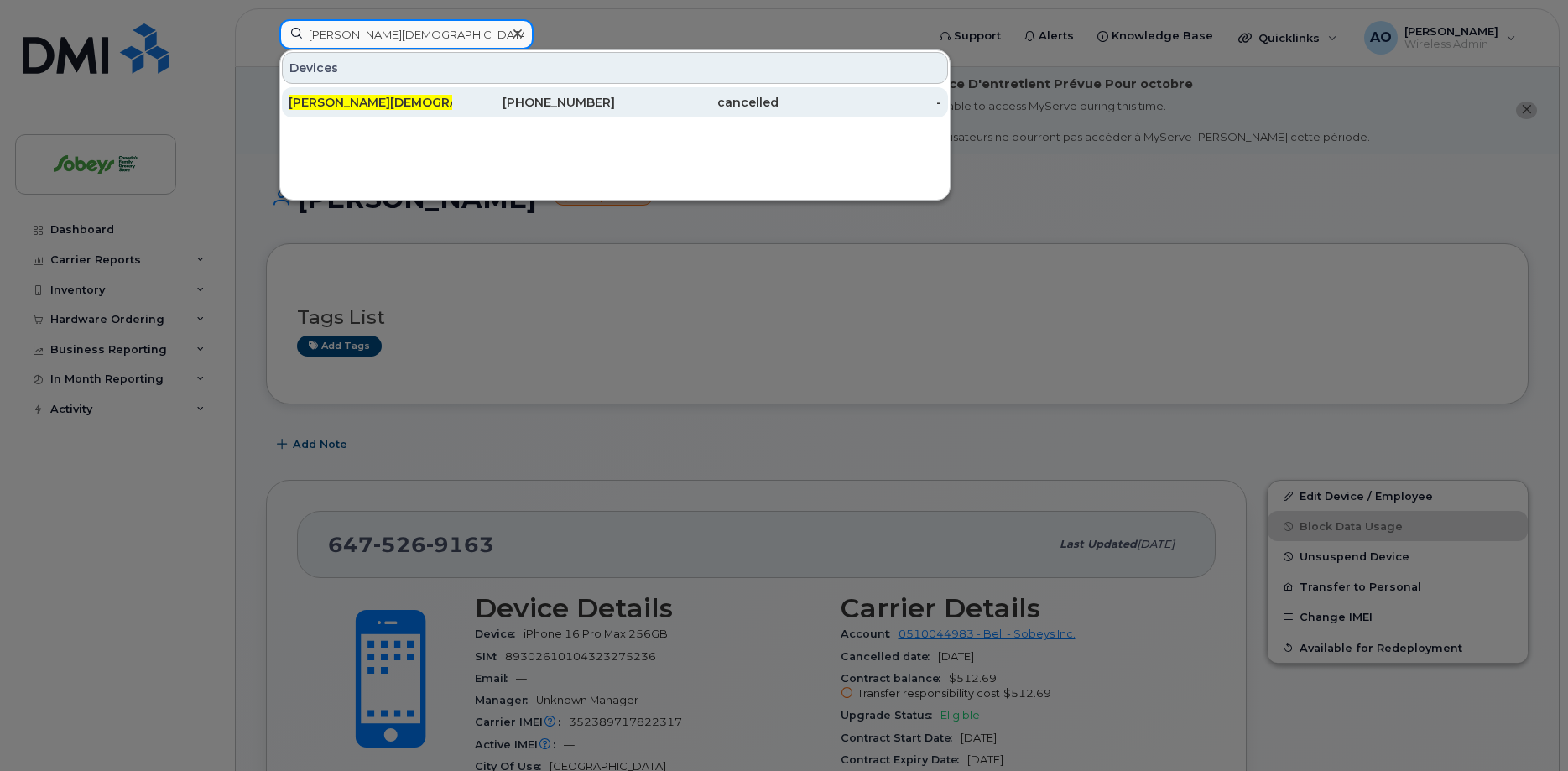
type input "Asad Islam"
click at [352, 97] on span "Asad Islam" at bounding box center [410, 102] width 243 height 15
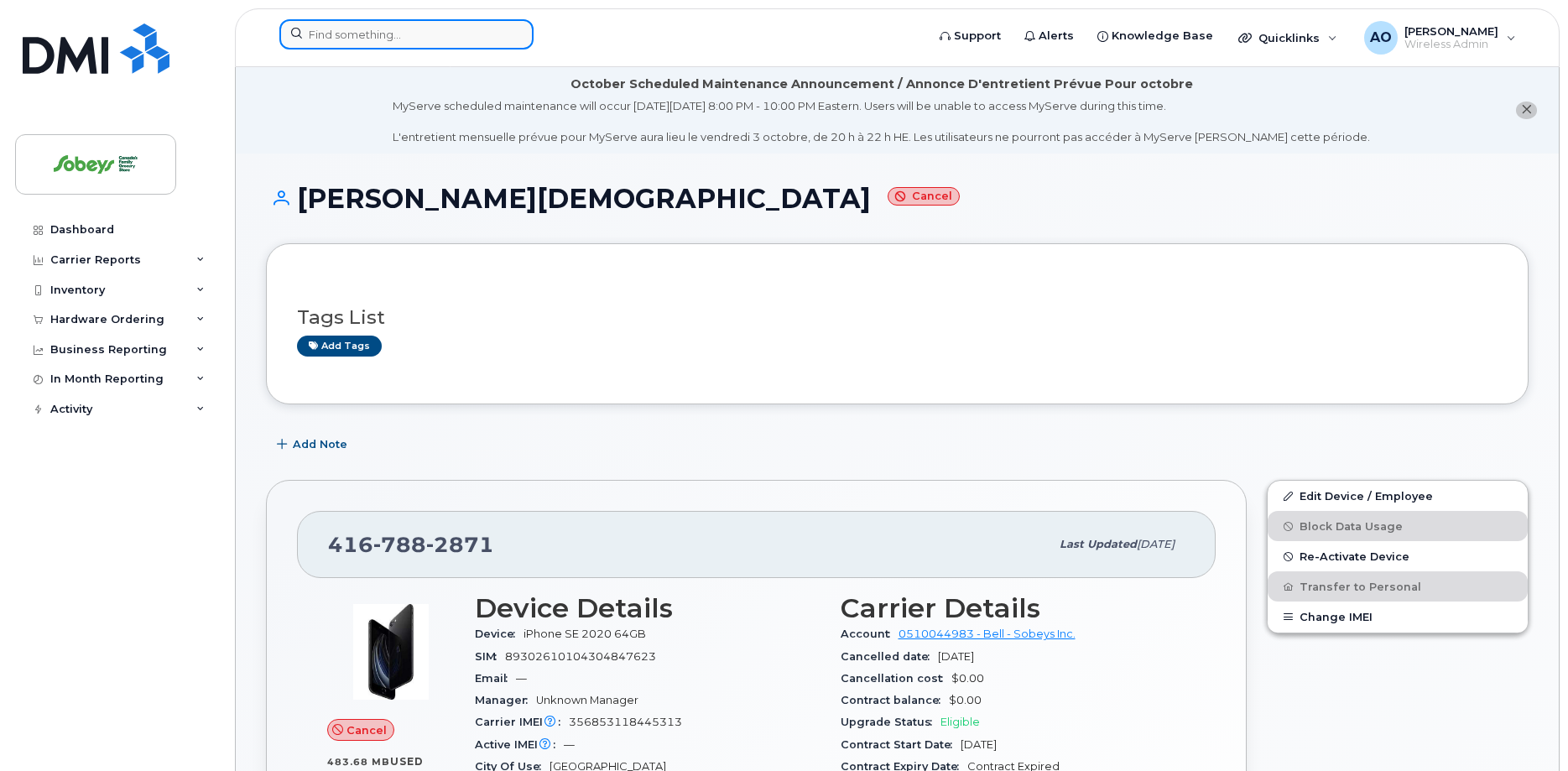
click at [355, 29] on input at bounding box center [407, 34] width 254 height 30
paste input "[PERSON_NAME]"
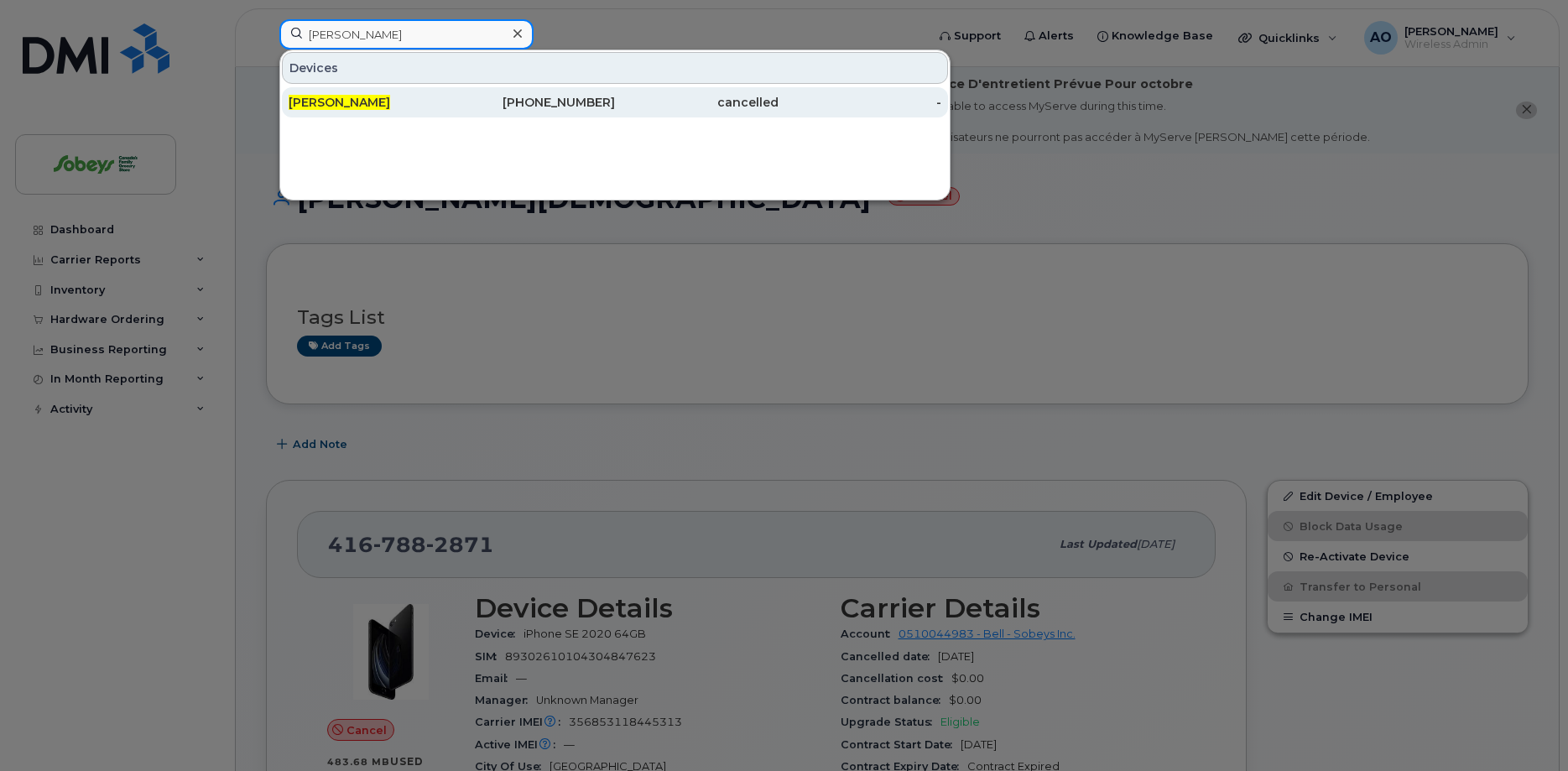
type input "David Rowland"
click at [345, 99] on span "David Rowland" at bounding box center [339, 102] width 101 height 15
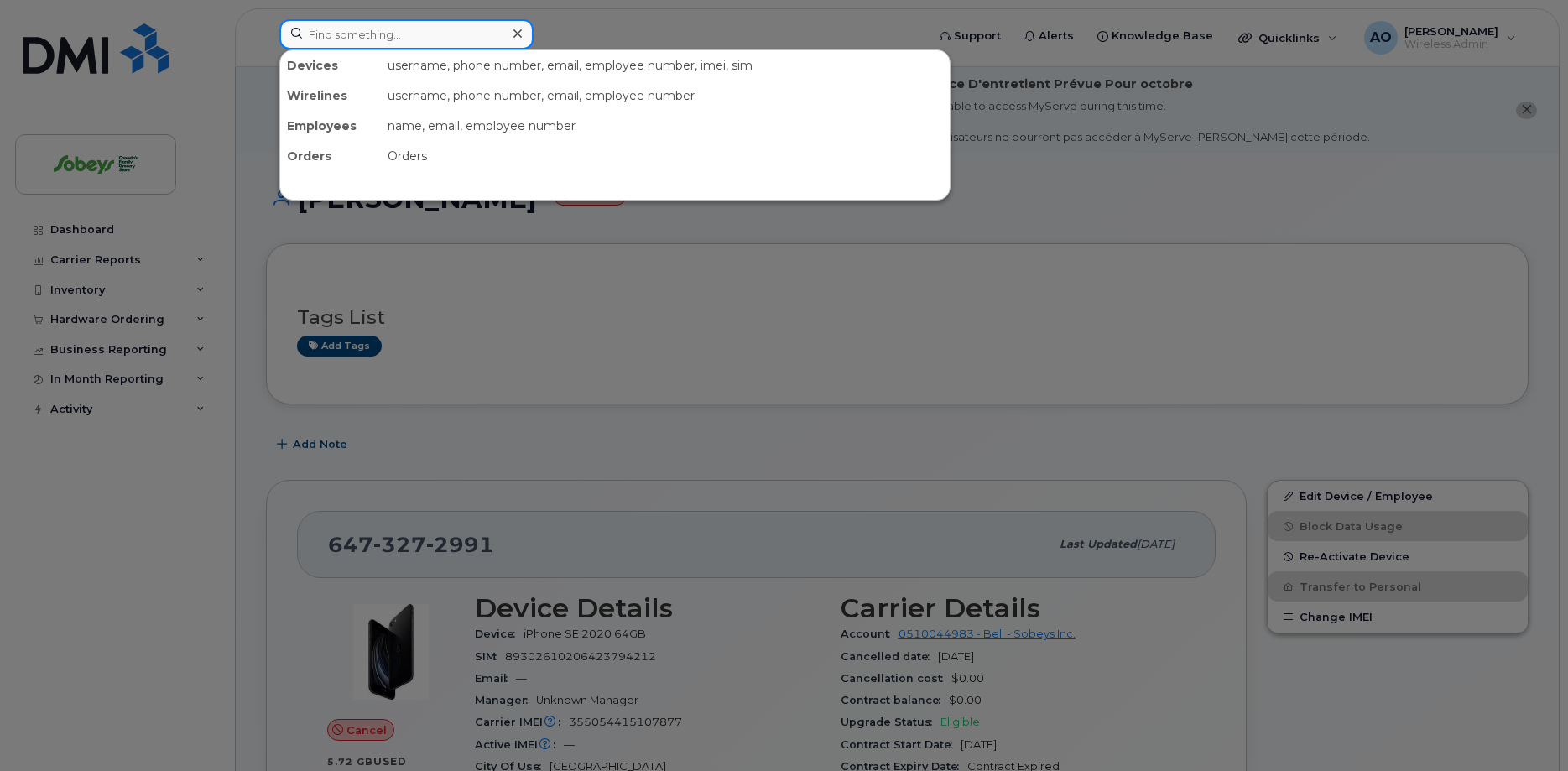
click at [365, 30] on input at bounding box center [407, 34] width 254 height 30
paste input "[PERSON_NAME]"
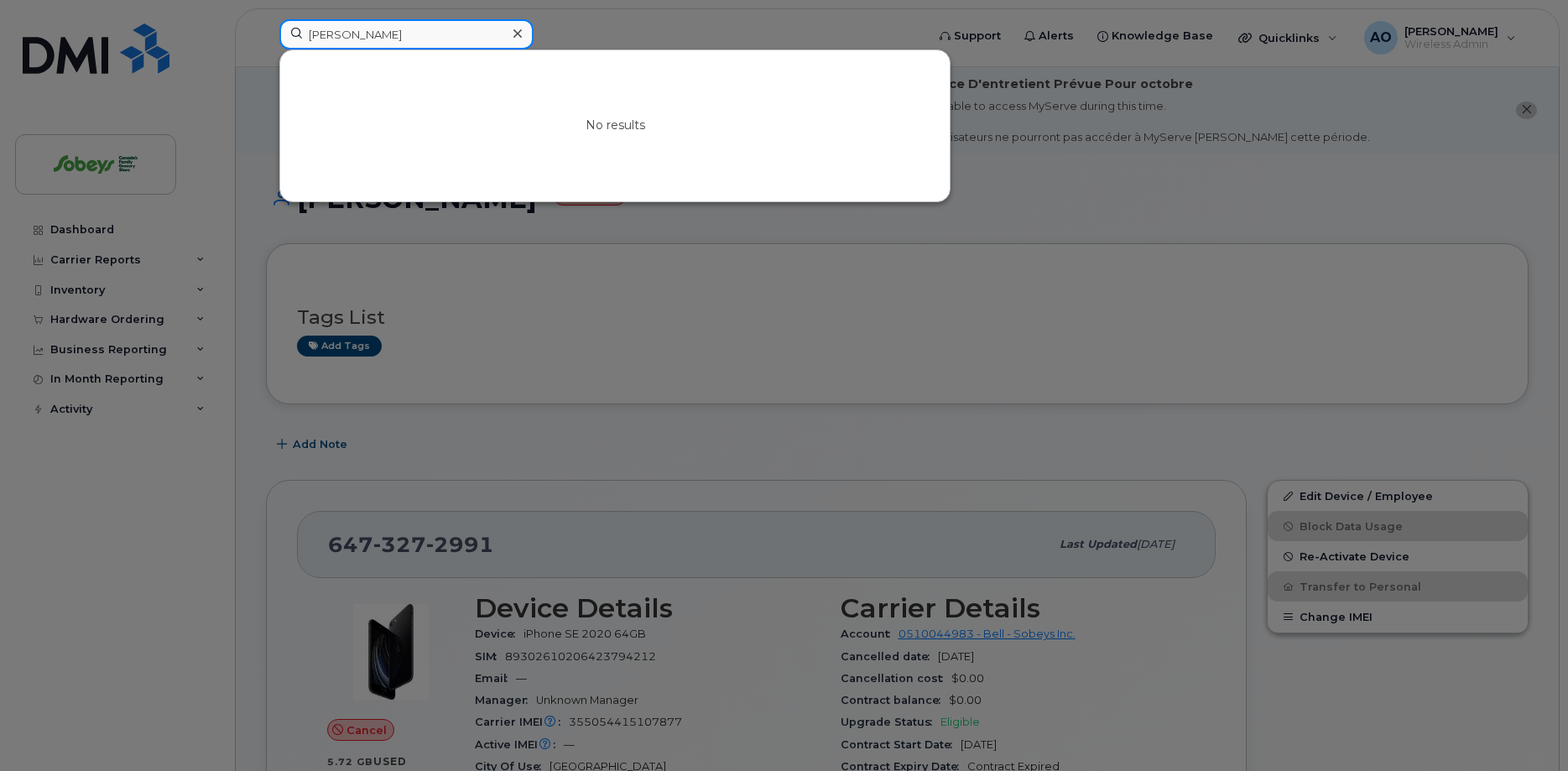
click at [477, 41] on input "[PERSON_NAME]" at bounding box center [407, 34] width 254 height 30
drag, startPoint x: 295, startPoint y: 19, endPoint x: 240, endPoint y: 19, distance: 55.0
click at [280, 19] on input "[PERSON_NAME]" at bounding box center [407, 34] width 254 height 30
drag, startPoint x: 359, startPoint y: 40, endPoint x: 269, endPoint y: 37, distance: 90.0
click at [280, 37] on input "qing" at bounding box center [407, 34] width 254 height 30
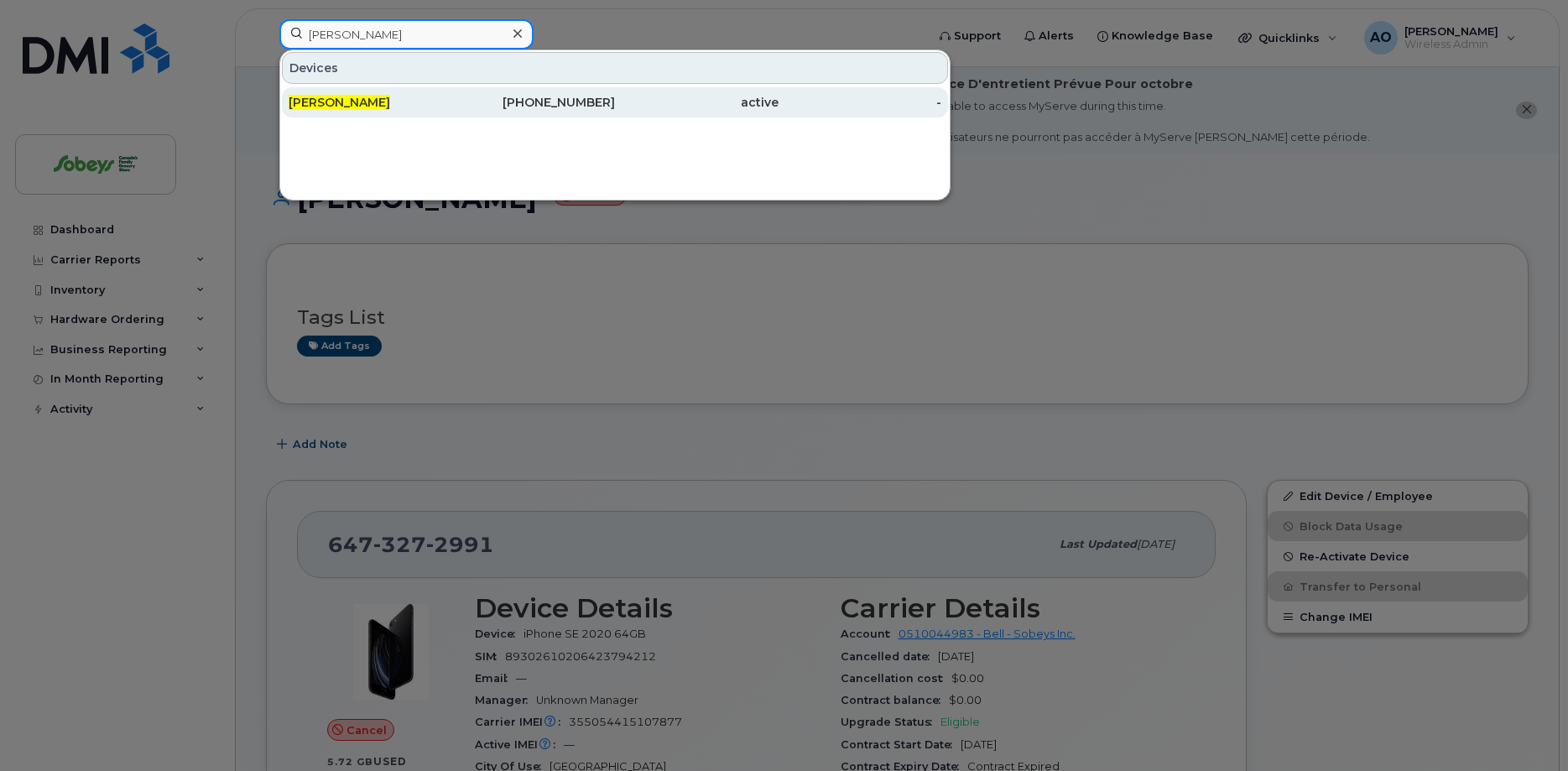
type input "[PERSON_NAME]"
click at [383, 104] on div "[PERSON_NAME]" at bounding box center [370, 102] width 164 height 17
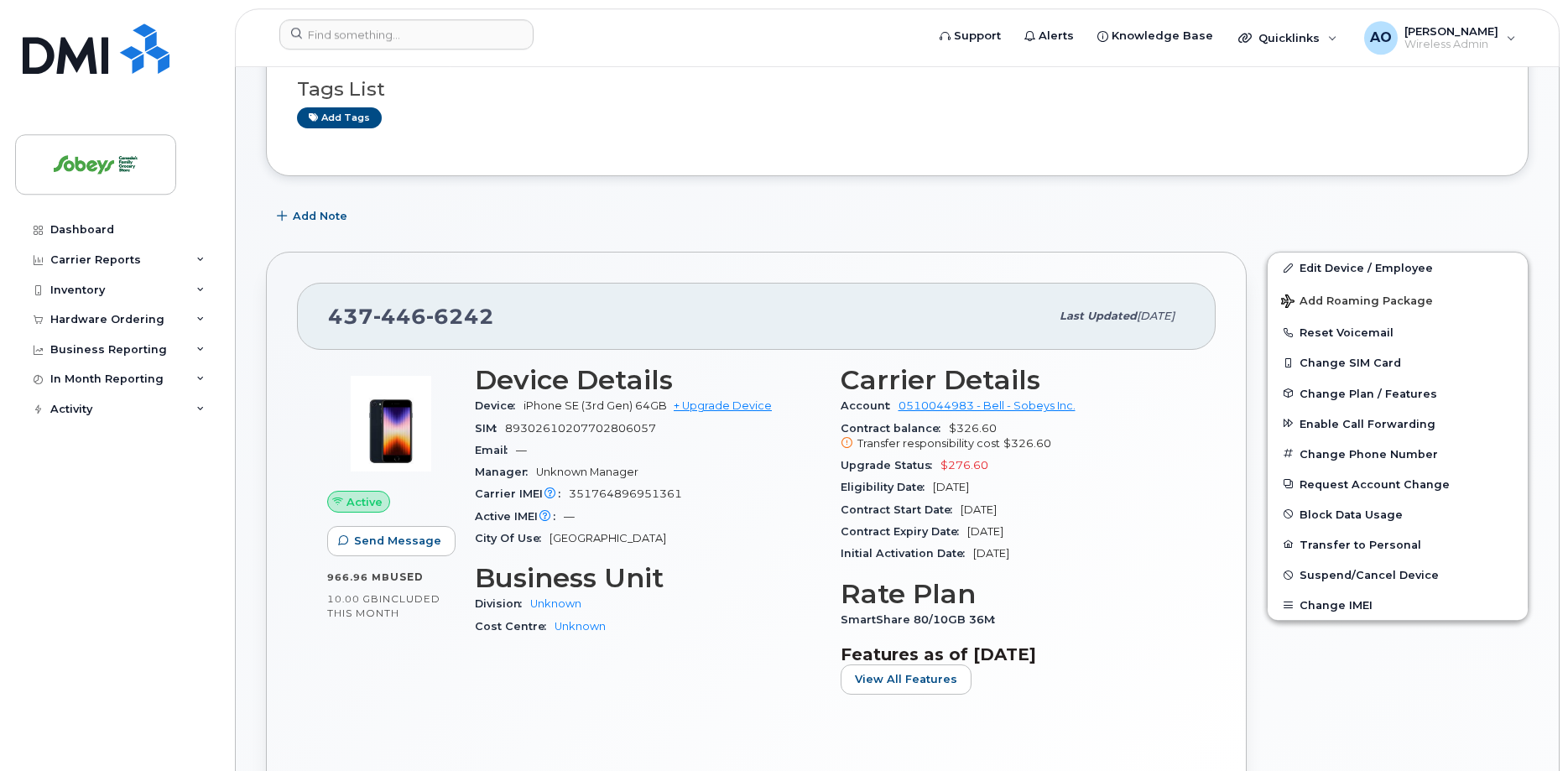
scroll to position [257, 0]
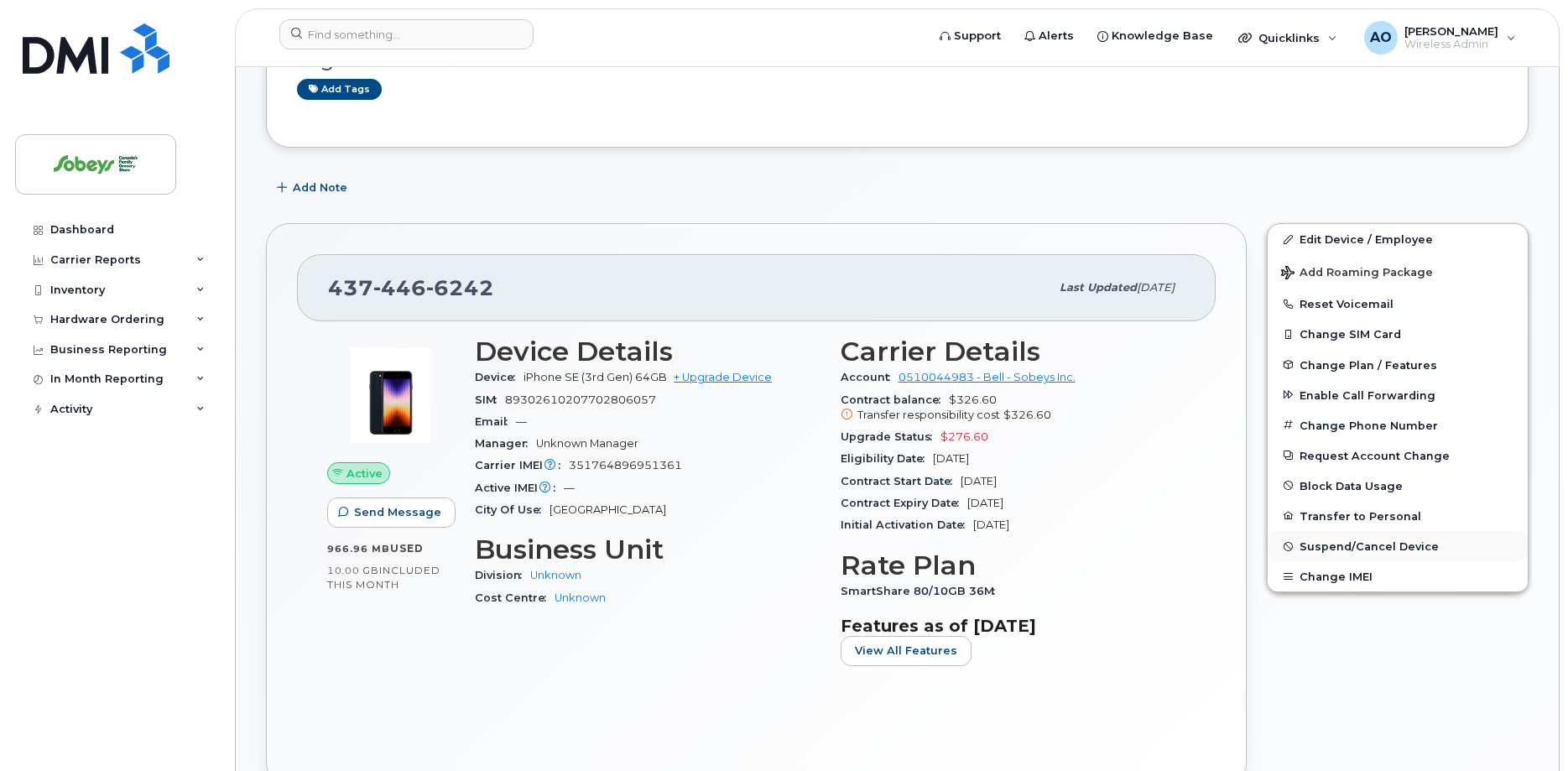
click at [1393, 543] on span "Suspend/Cancel Device" at bounding box center [1370, 547] width 139 height 13
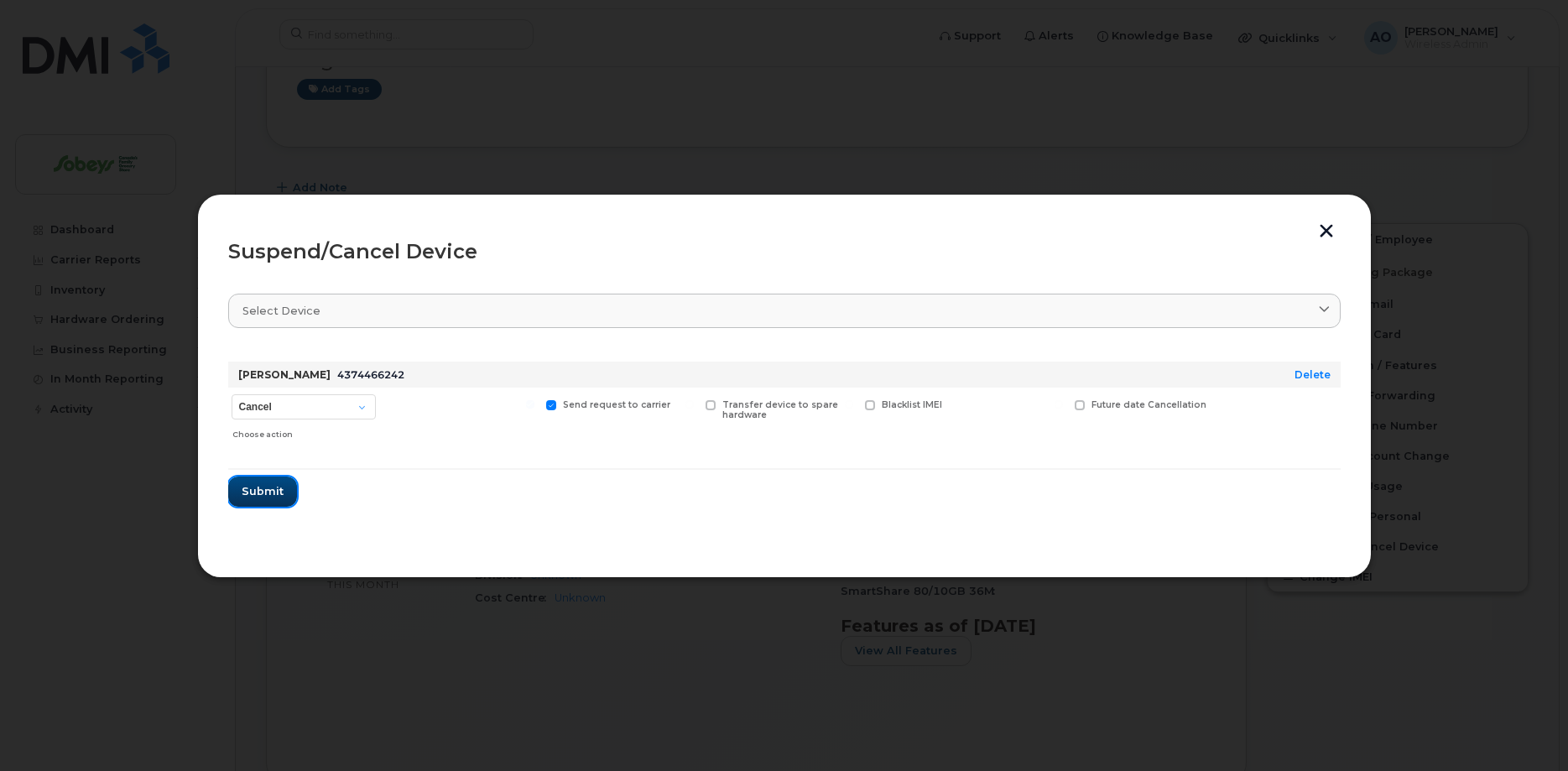
click at [278, 481] on button "Submit" at bounding box center [262, 491] width 68 height 30
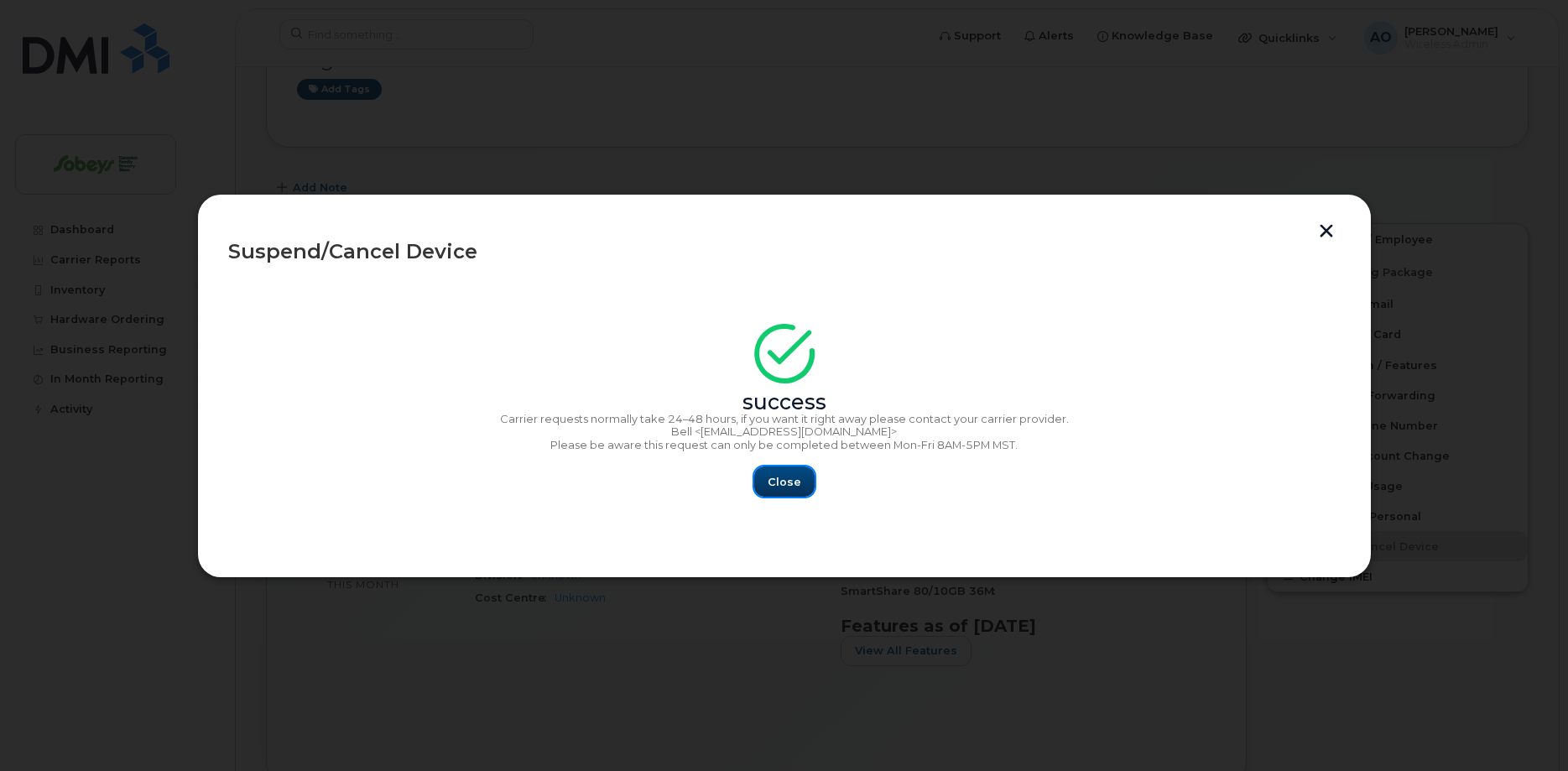
click at [774, 480] on span "Close" at bounding box center [785, 482] width 34 height 16
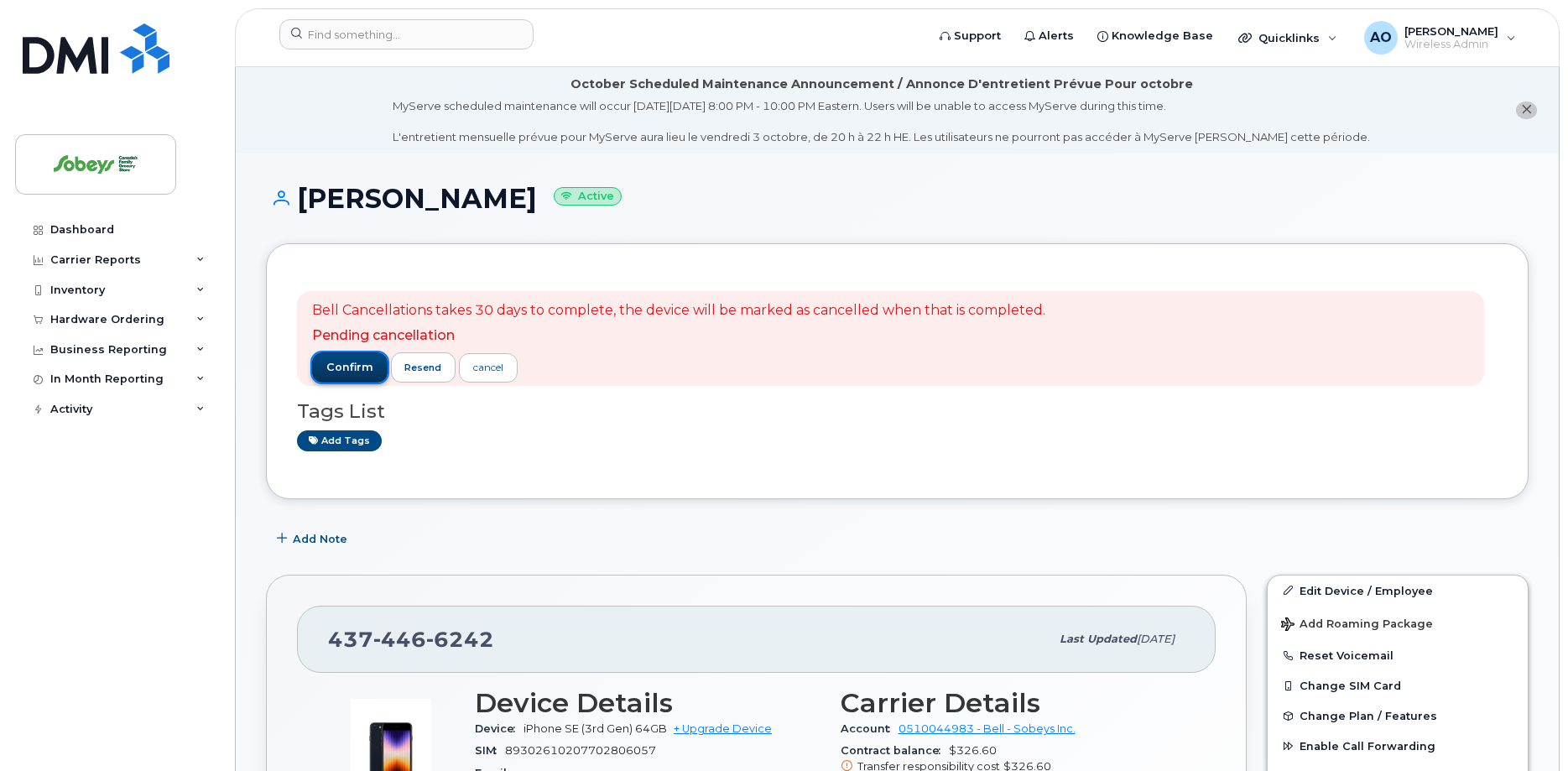
click at [368, 366] on span "confirm" at bounding box center [349, 367] width 47 height 15
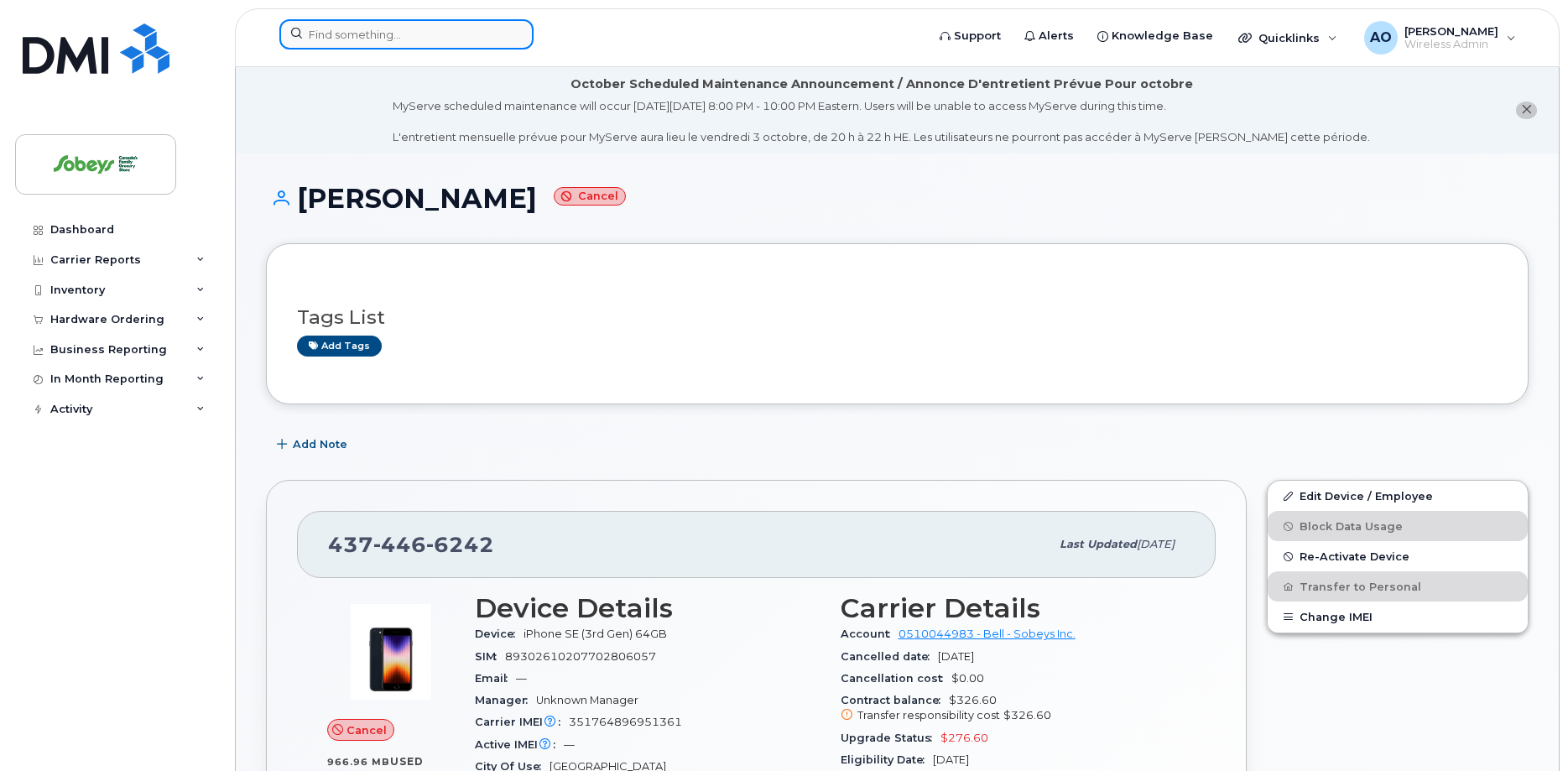
click at [409, 47] on input at bounding box center [407, 34] width 254 height 30
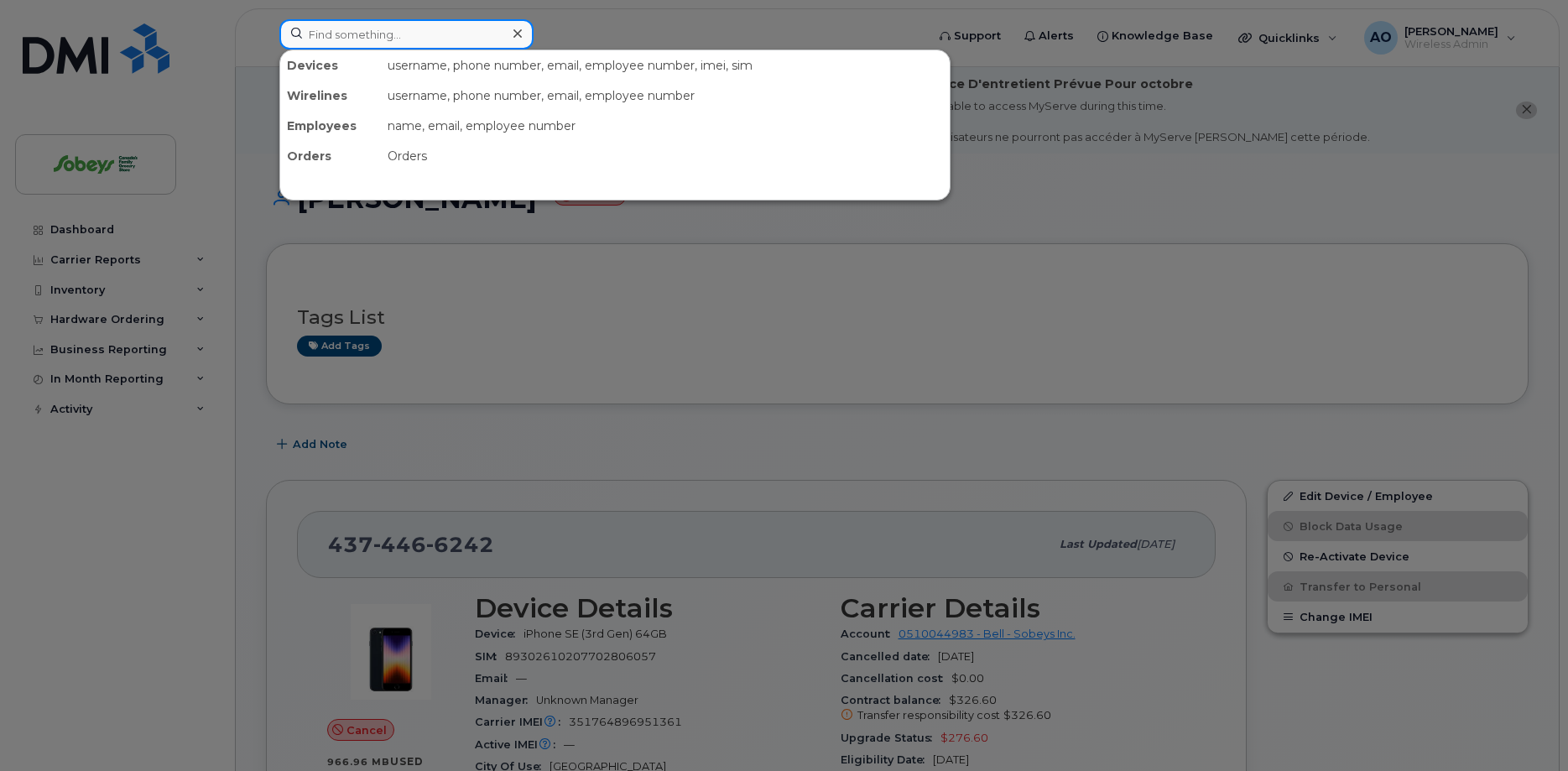
paste input "Raymond Liu"
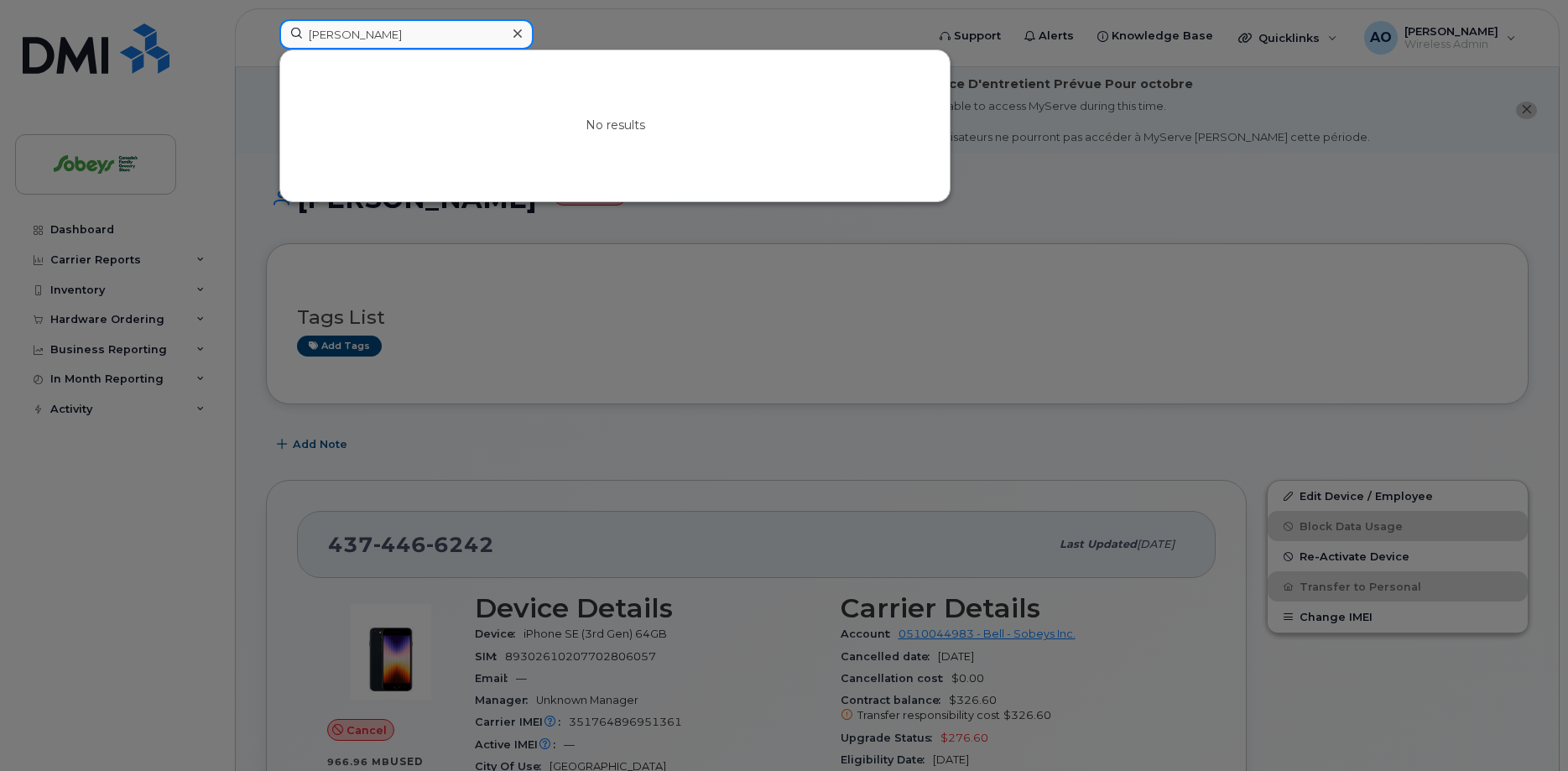
click at [329, 26] on input "Raymond Liu" at bounding box center [407, 34] width 254 height 30
click at [332, 28] on input "Raymond Liu" at bounding box center [407, 34] width 254 height 30
click at [333, 28] on input "Raymond Liu" at bounding box center [407, 34] width 254 height 30
paste input "obert Carnegie"
drag, startPoint x: 300, startPoint y: 28, endPoint x: 220, endPoint y: 26, distance: 80.0
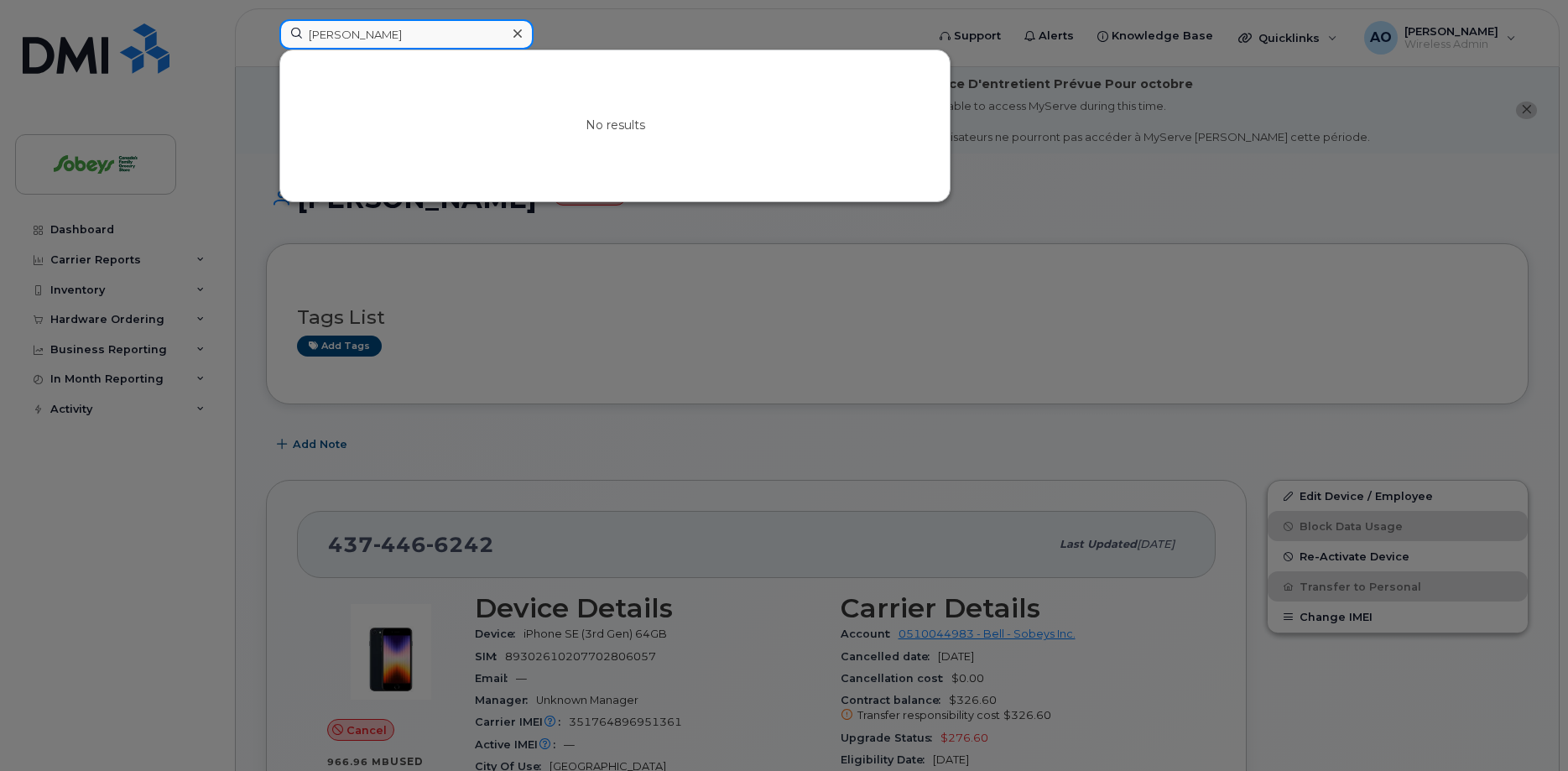
click at [280, 26] on input "Robert CarnegieLiu" at bounding box center [407, 34] width 254 height 30
paste input
click at [364, 31] on input "Robert Carnegie" at bounding box center [407, 34] width 254 height 30
drag, startPoint x: 357, startPoint y: 31, endPoint x: 241, endPoint y: 28, distance: 116.0
click at [280, 28] on input "Robert Carnegie" at bounding box center [407, 34] width 254 height 30
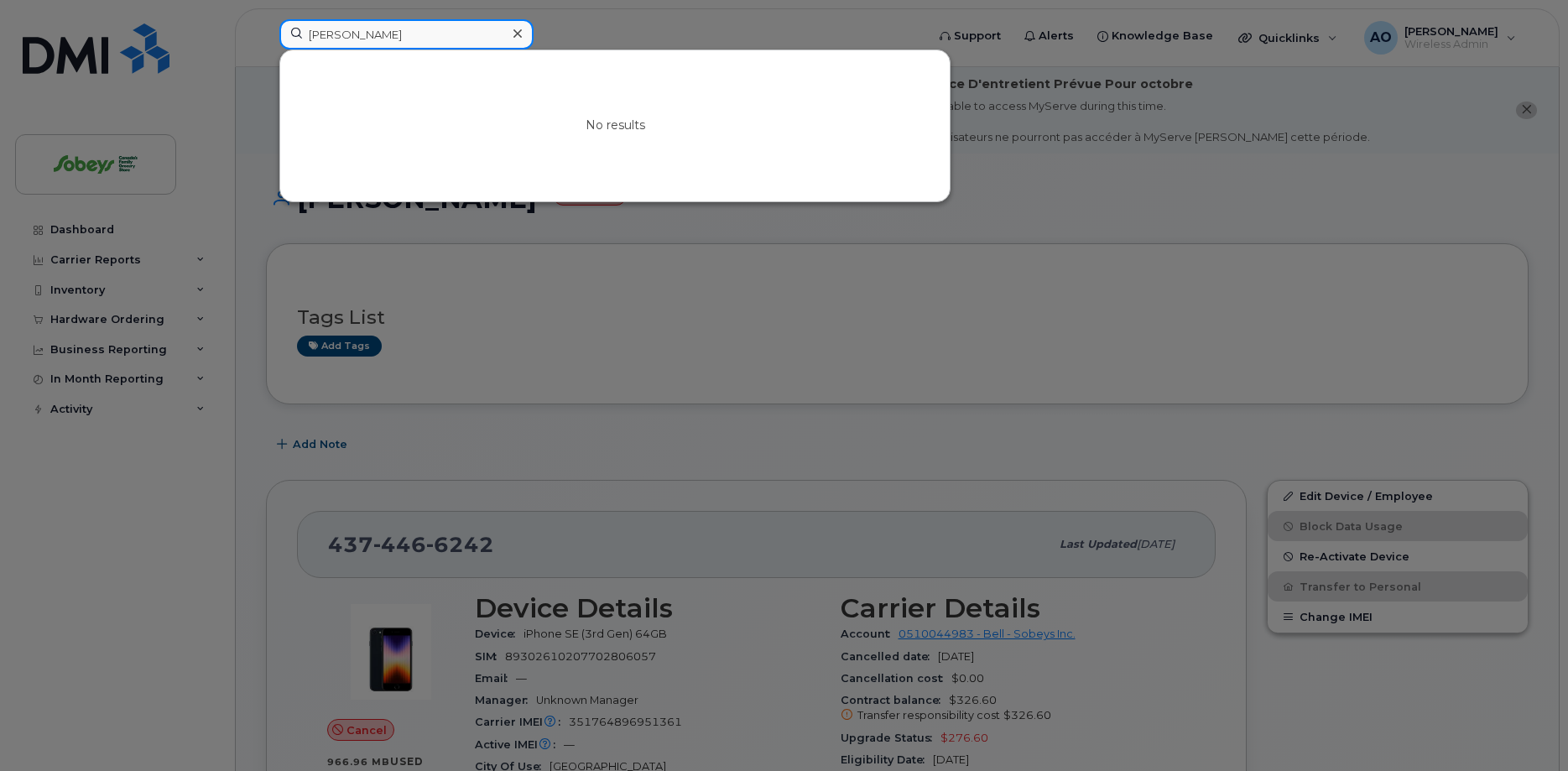
paste input "Kunle Idris"
click at [421, 45] on input "Kunle Idris" at bounding box center [407, 34] width 254 height 30
drag, startPoint x: 388, startPoint y: 39, endPoint x: 186, endPoint y: 36, distance: 202.0
click at [280, 36] on input "Kunle Idris" at bounding box center [407, 34] width 254 height 30
paste input "[PERSON_NAME]"
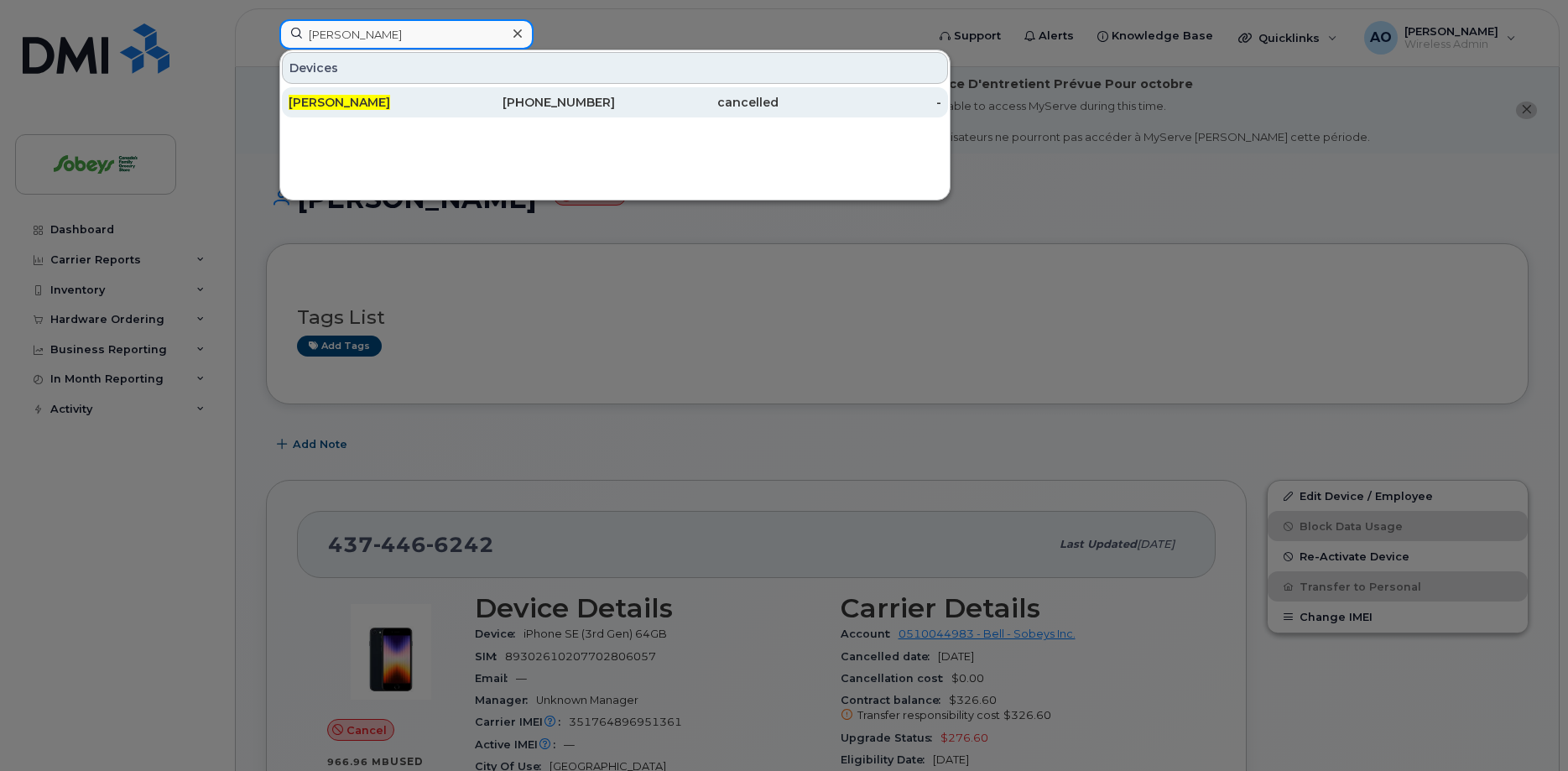
type input "[PERSON_NAME]"
click at [366, 107] on span "[PERSON_NAME]" at bounding box center [339, 102] width 101 height 15
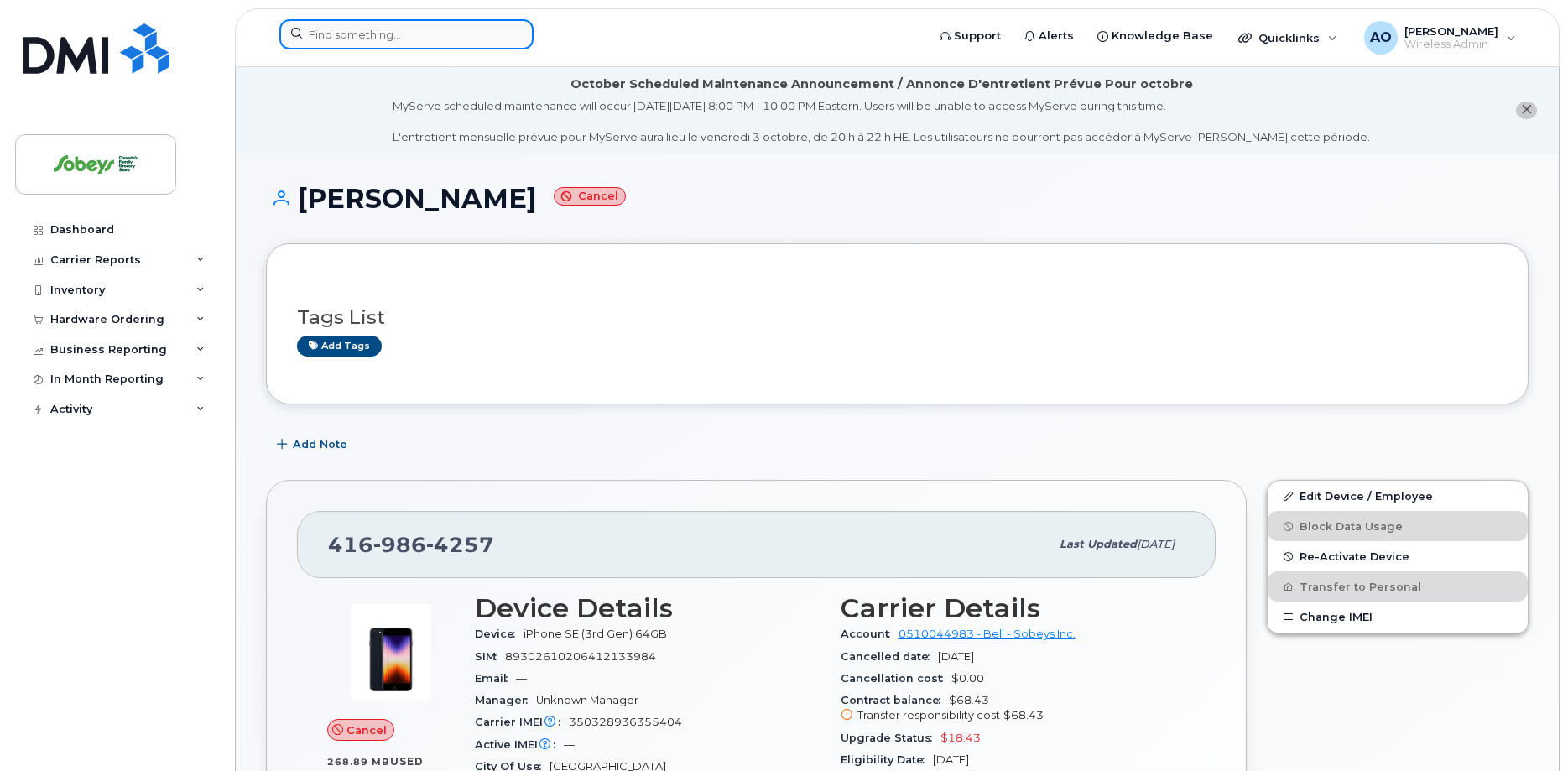
click at [364, 42] on input at bounding box center [407, 34] width 254 height 30
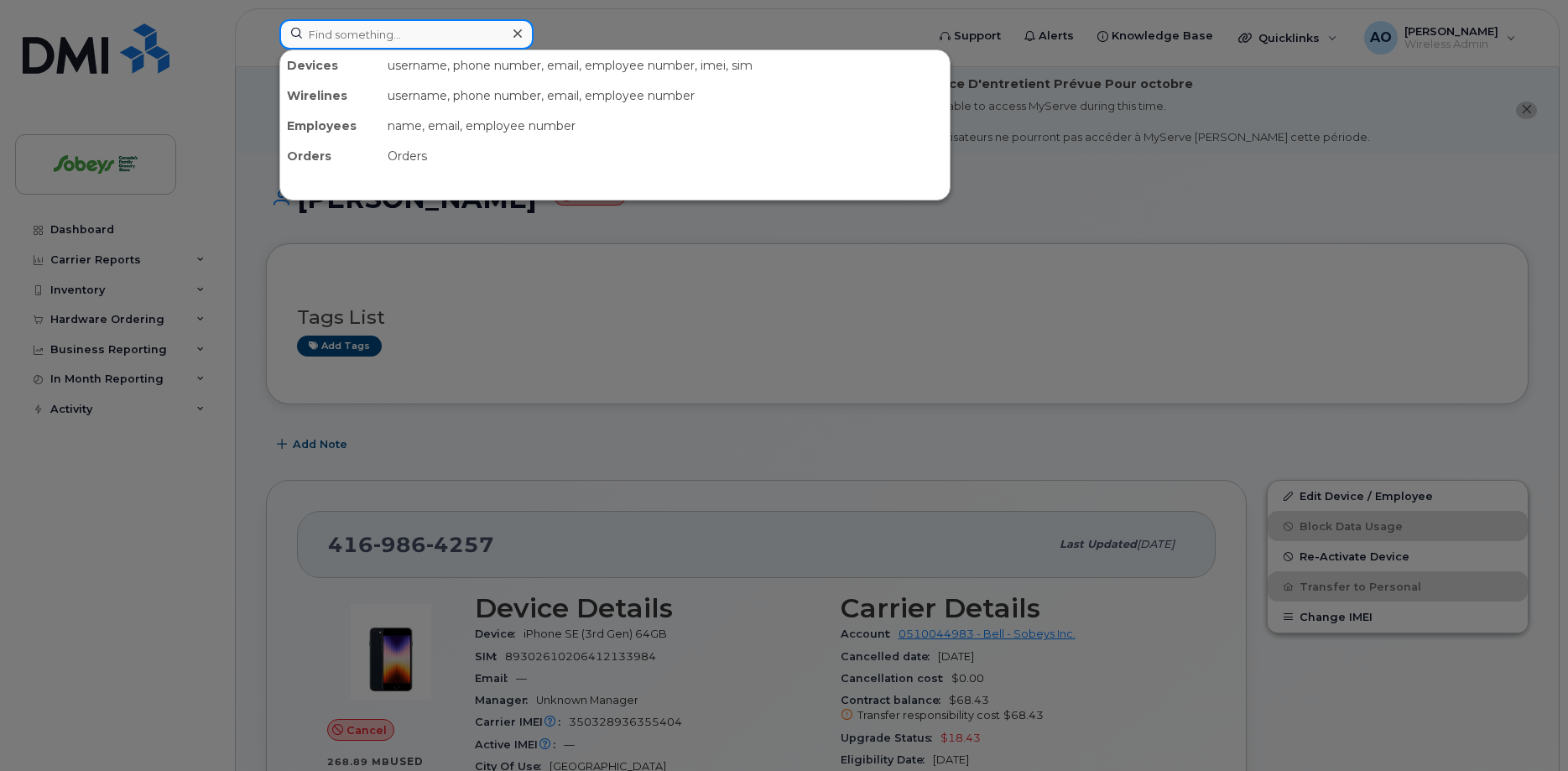
paste input "Lauren McGowan"
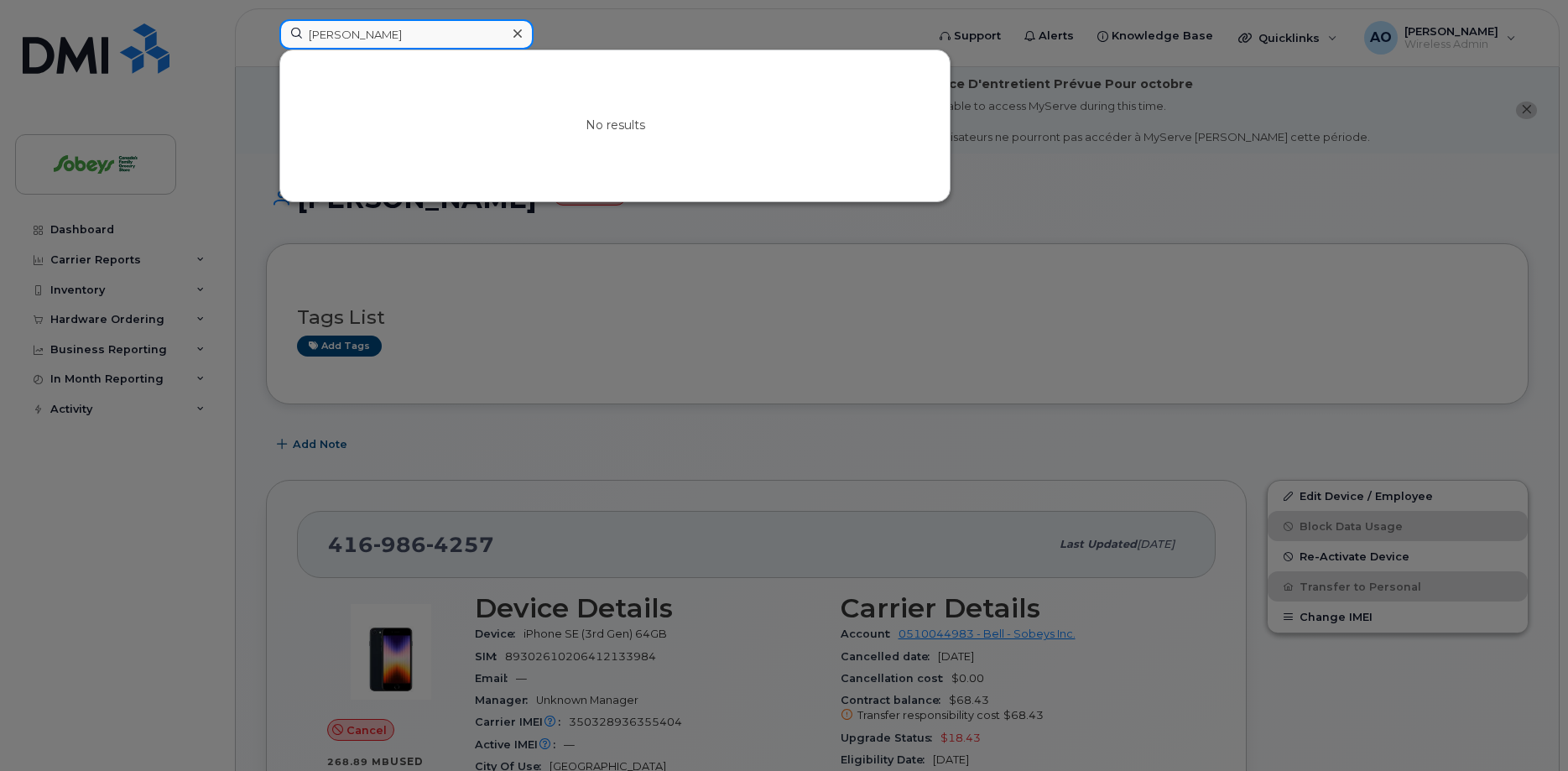
click at [401, 36] on input "Lauren McGowan" at bounding box center [407, 34] width 254 height 30
paste input "Karanpreet"
click at [396, 40] on input "Karanpreet" at bounding box center [407, 34] width 254 height 30
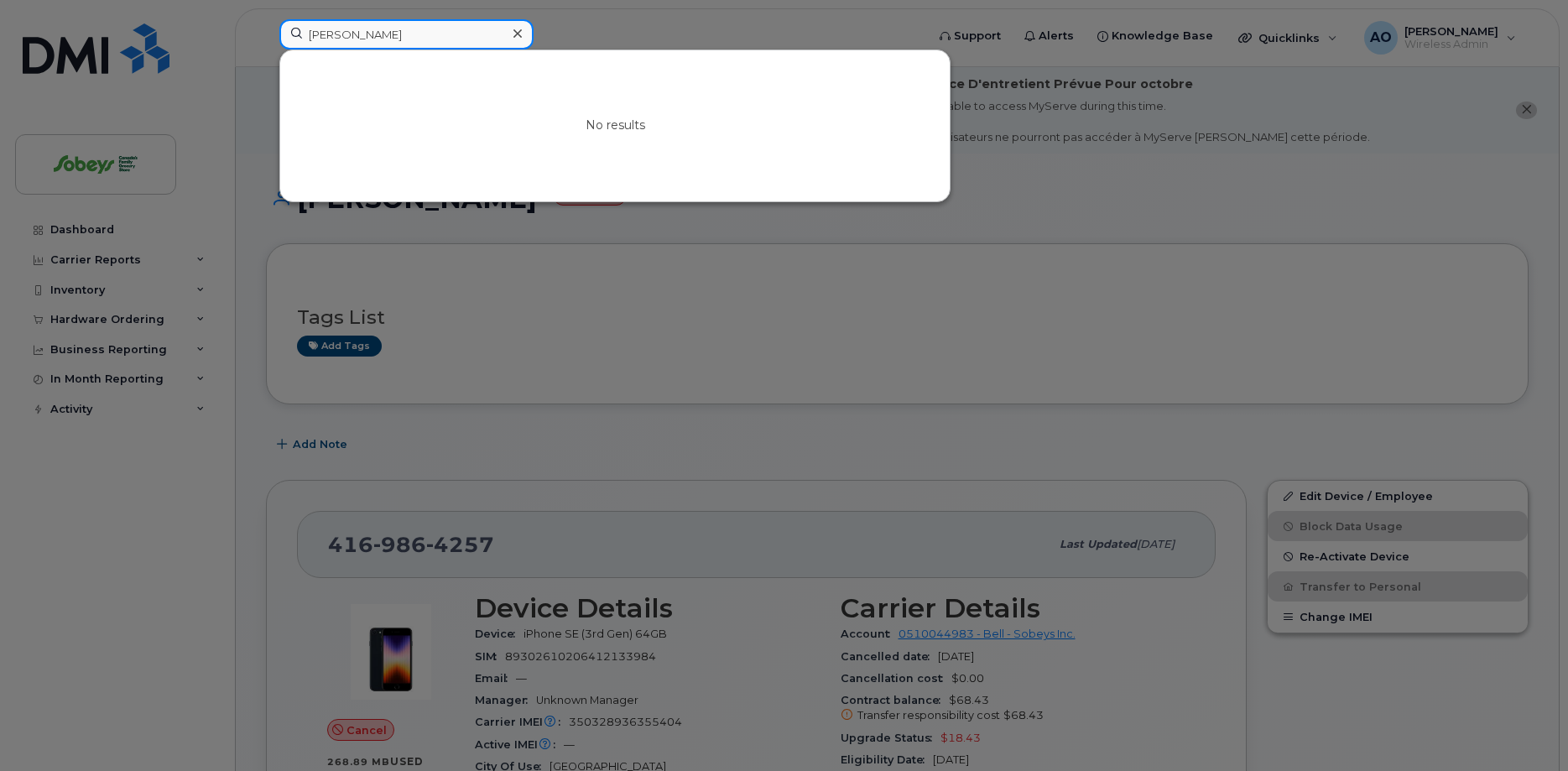
drag, startPoint x: 374, startPoint y: 36, endPoint x: 250, endPoint y: 23, distance: 124.7
click at [280, 23] on input "Karanpreet" at bounding box center [407, 34] width 254 height 30
paste input "[PERSON_NAME]"
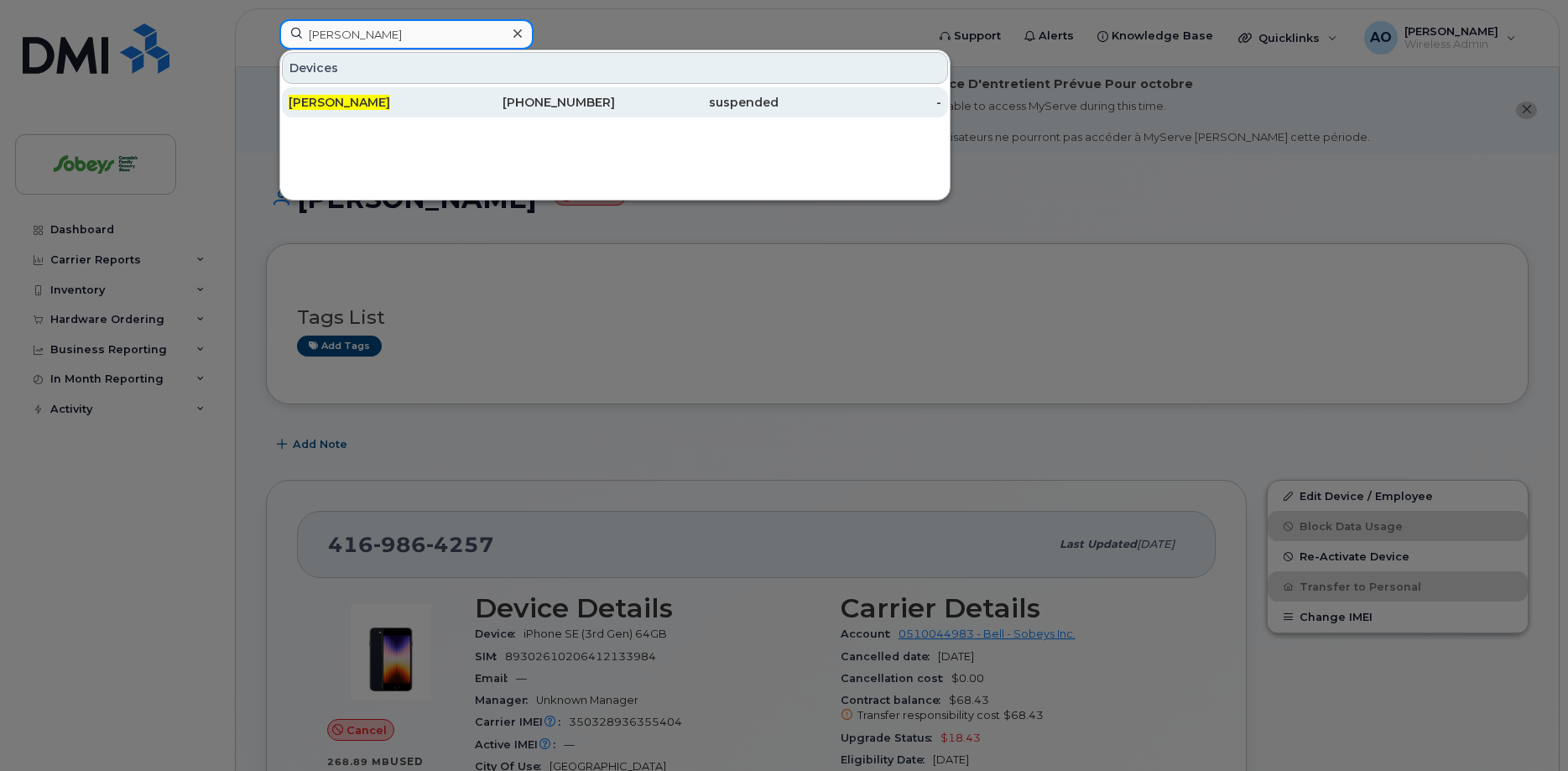
type input "[PERSON_NAME]"
click at [354, 106] on span "[PERSON_NAME]" at bounding box center [339, 102] width 101 height 15
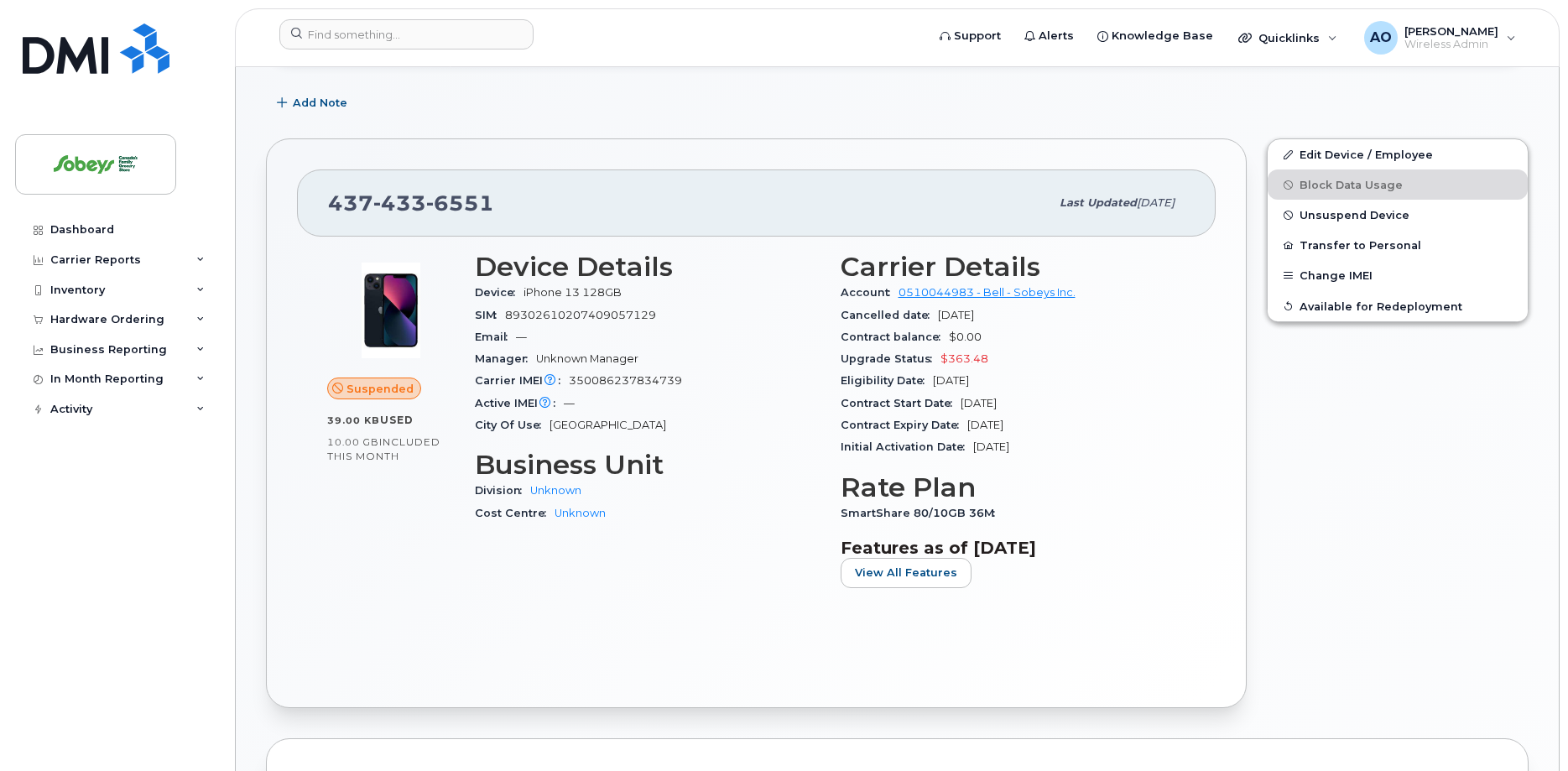
scroll to position [342, 0]
